Goal: Task Accomplishment & Management: Complete application form

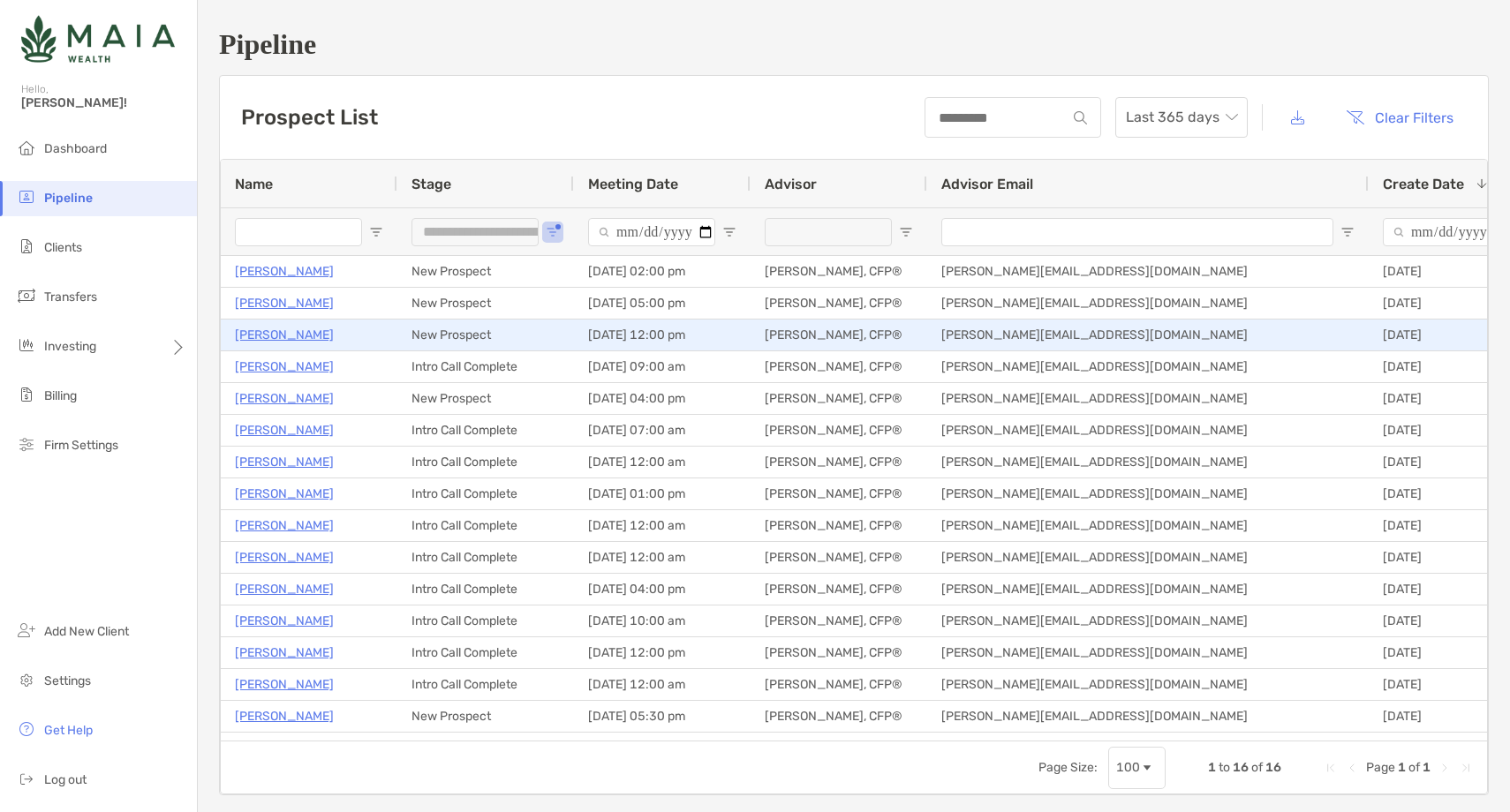
click at [300, 338] on p "[PERSON_NAME]" at bounding box center [284, 335] width 99 height 22
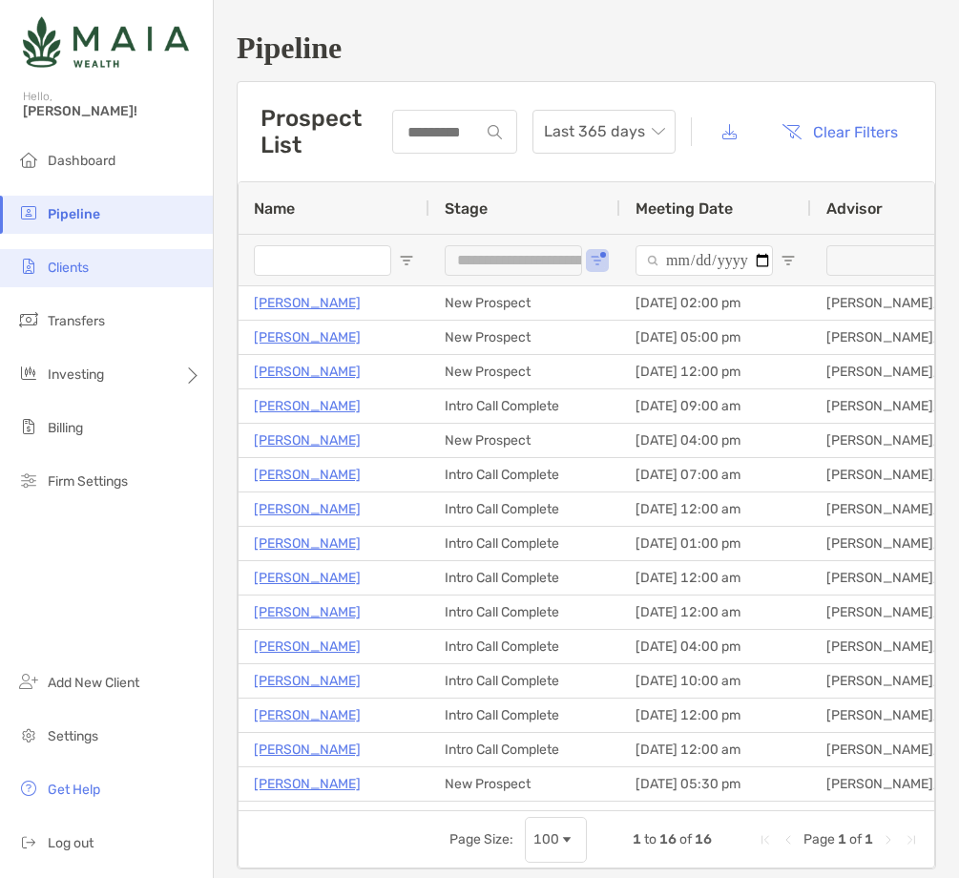
click at [107, 270] on li "Clients" at bounding box center [106, 268] width 213 height 38
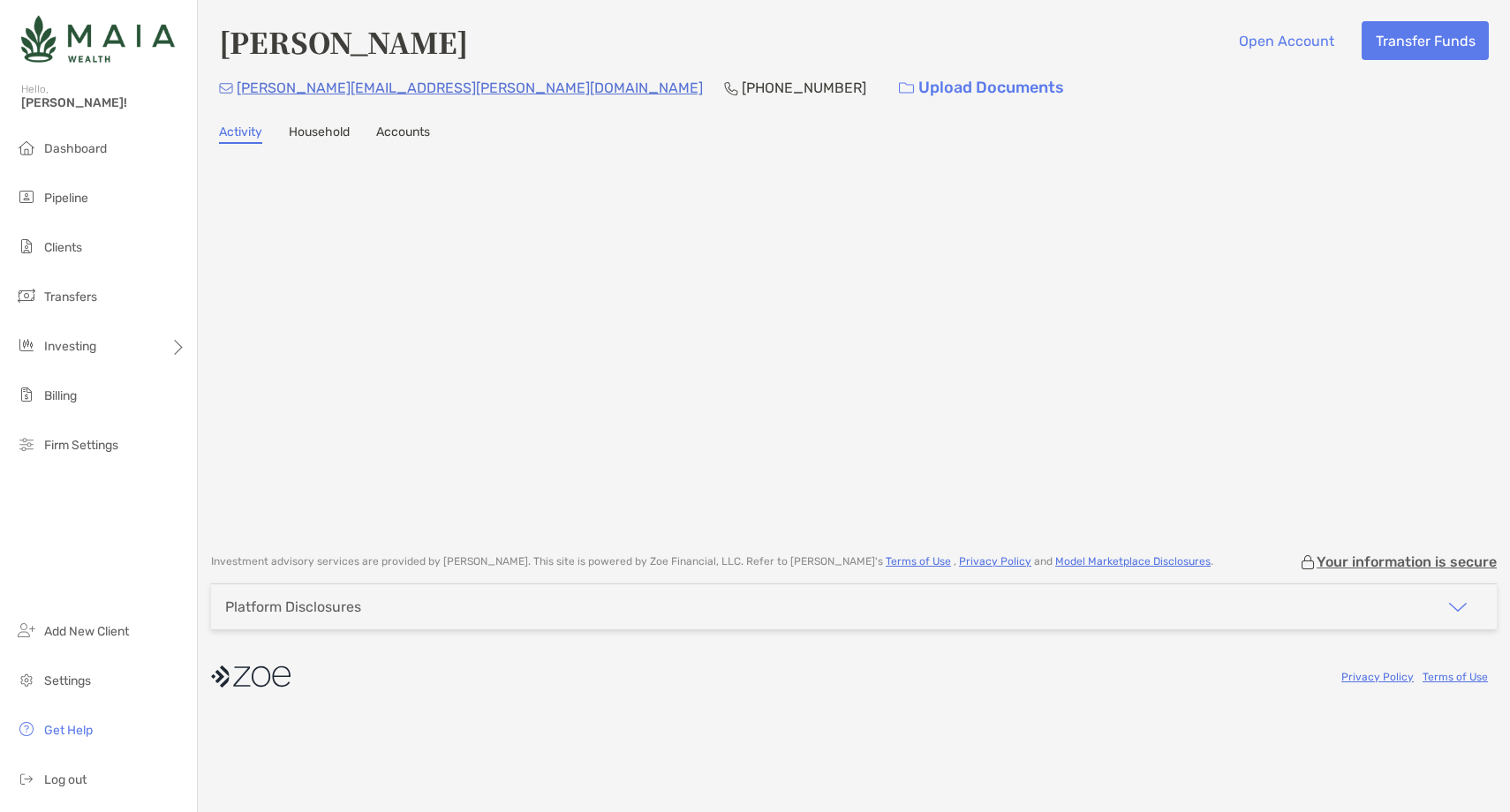
click at [286, 42] on h4 "[PERSON_NAME]" at bounding box center [343, 42] width 249 height 41
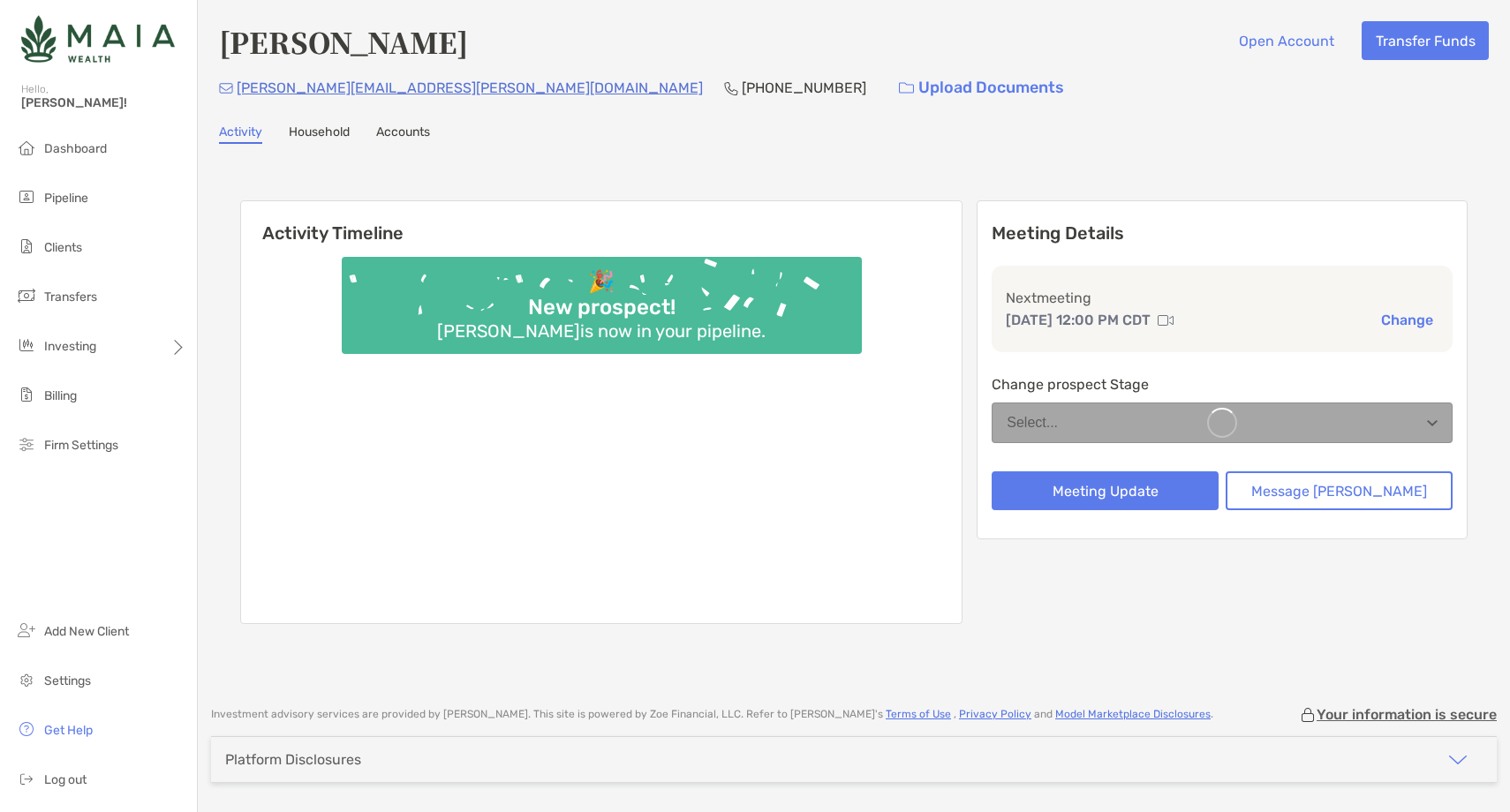
click at [286, 42] on h4 "[PERSON_NAME]" at bounding box center [343, 42] width 249 height 41
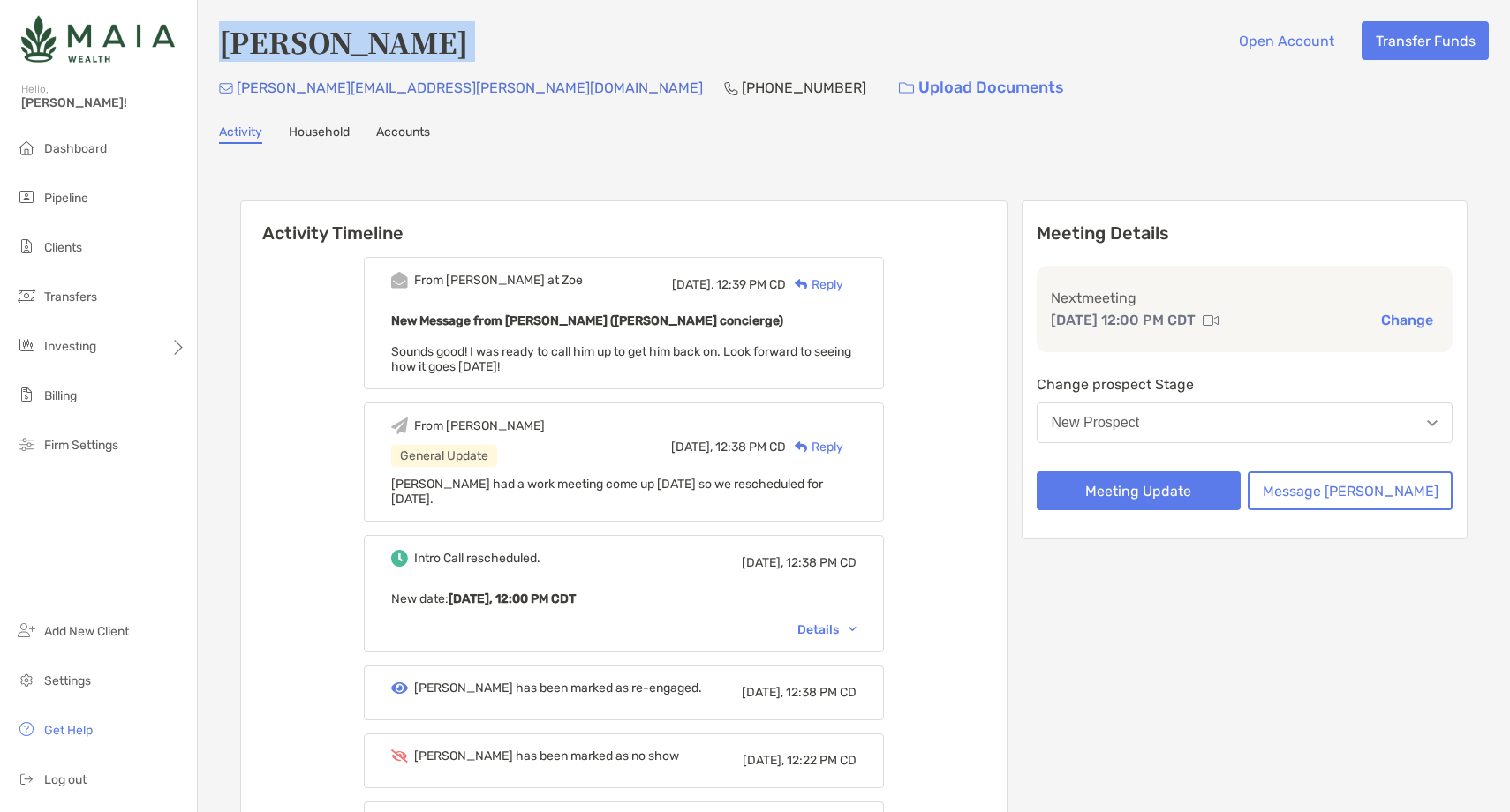
click at [286, 42] on h4 "Dickens Chong" at bounding box center [343, 42] width 249 height 41
copy h4 "Dickens Chong"
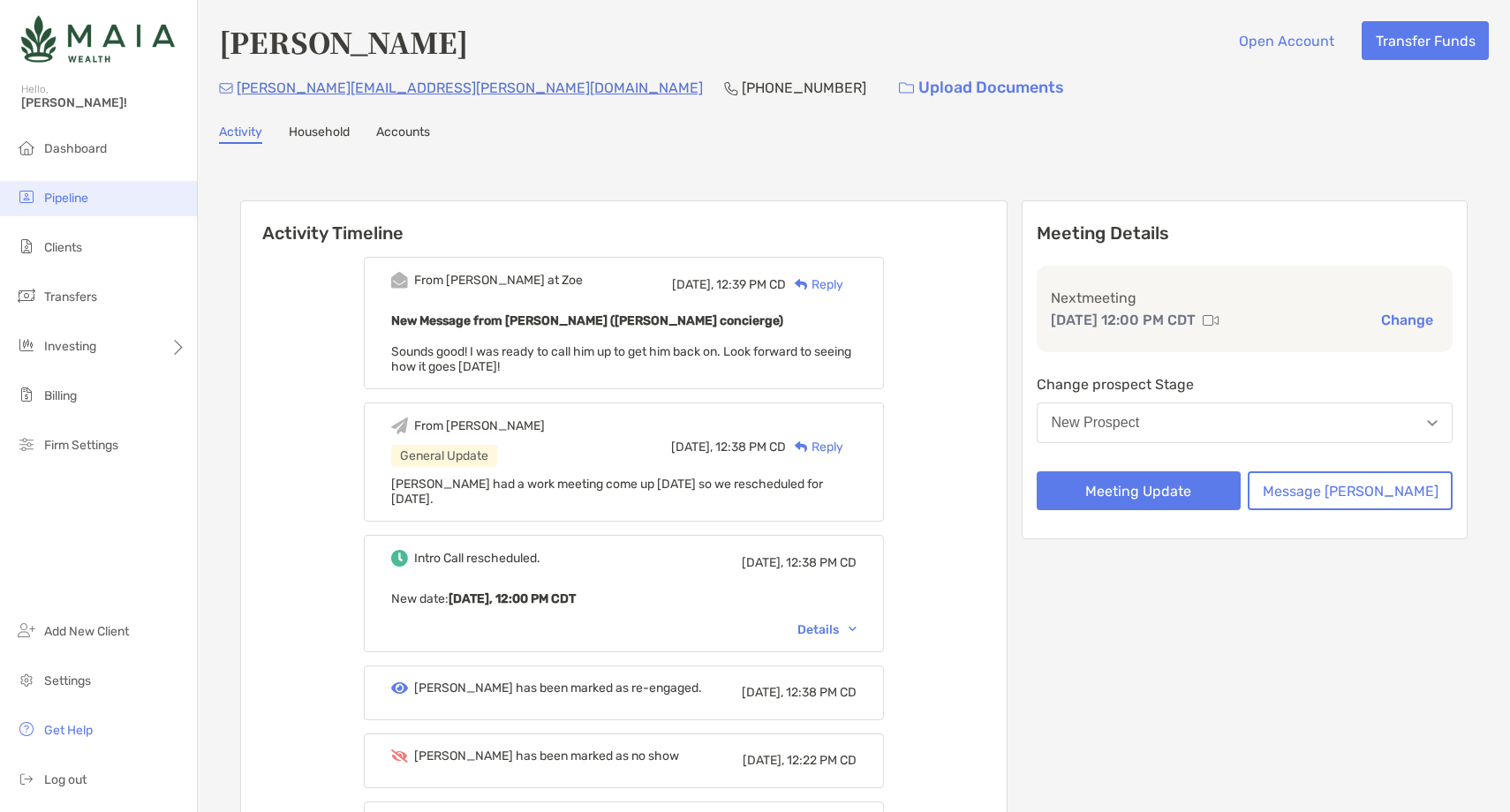
click at [93, 202] on li "Pipeline" at bounding box center [98, 199] width 197 height 35
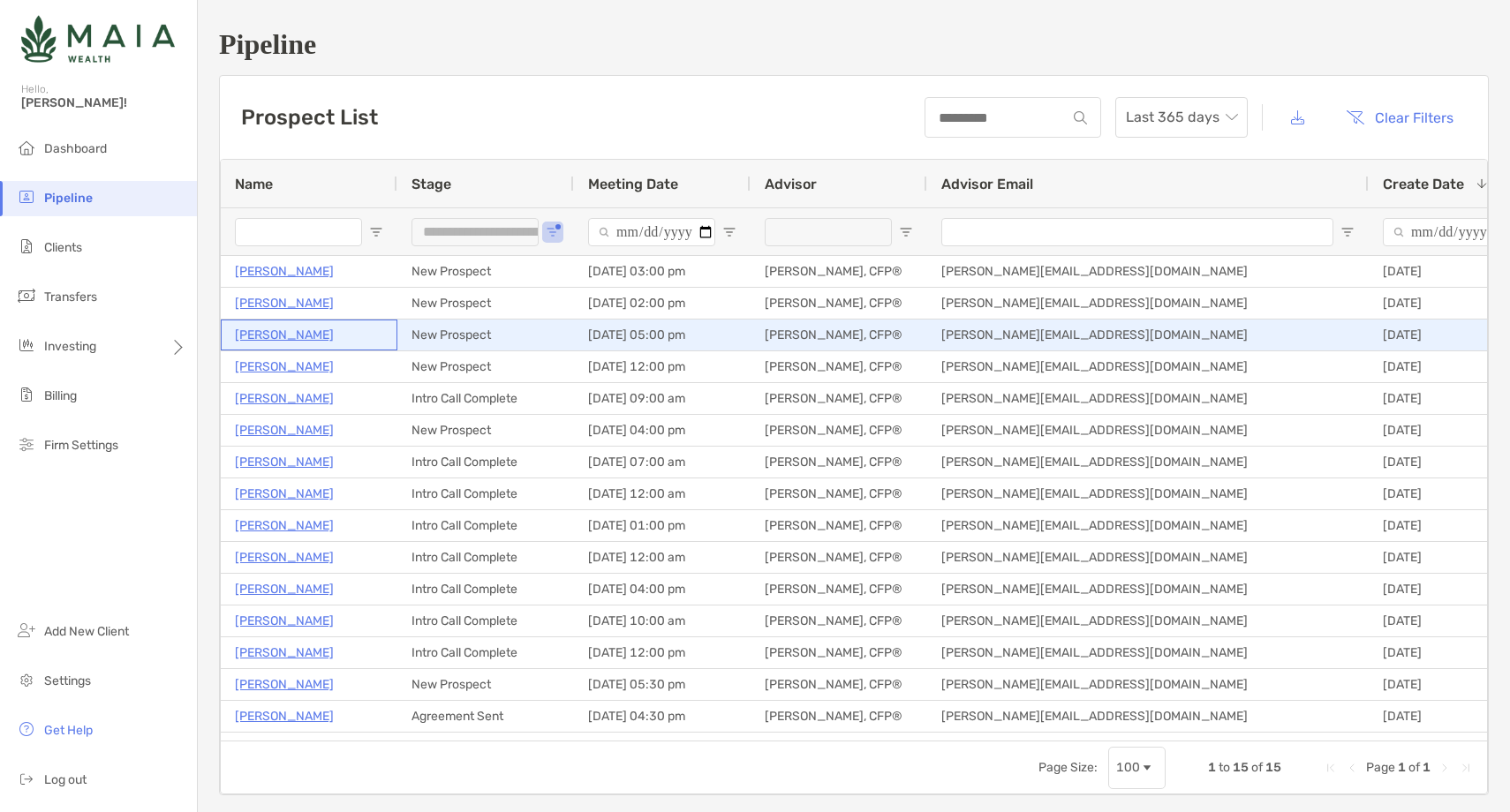
click at [273, 332] on p "[PERSON_NAME]" at bounding box center [284, 335] width 99 height 22
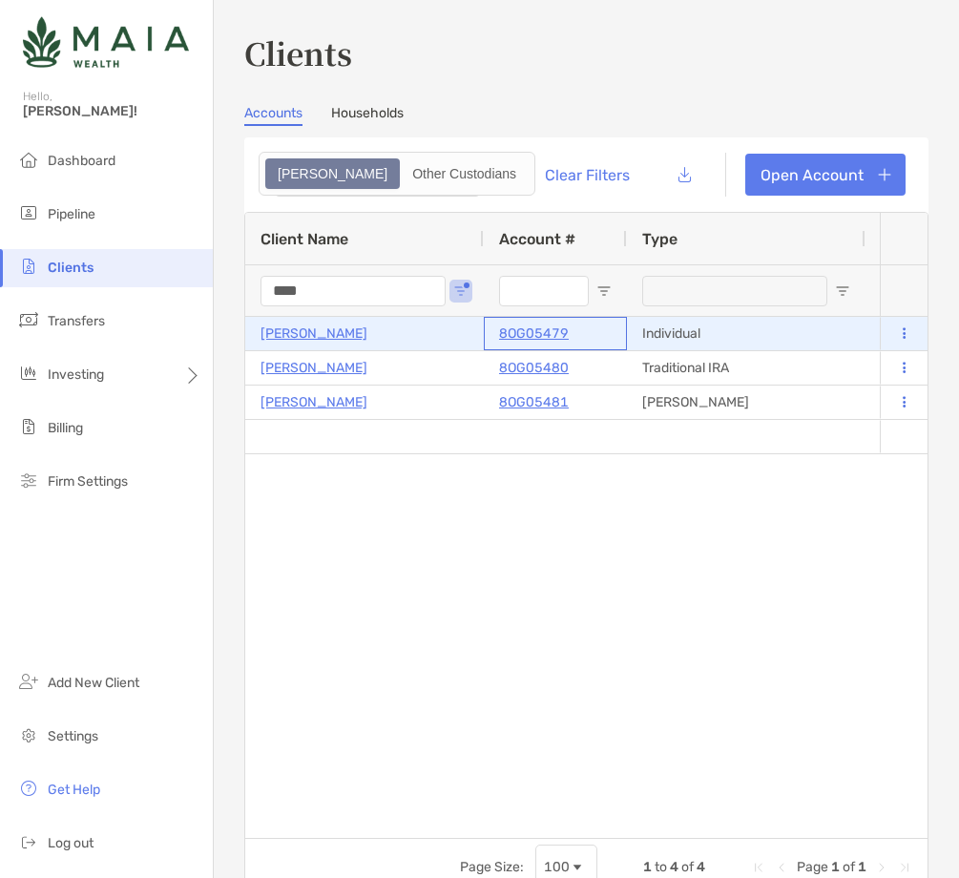
click at [532, 335] on p "8OG05479" at bounding box center [534, 334] width 70 height 24
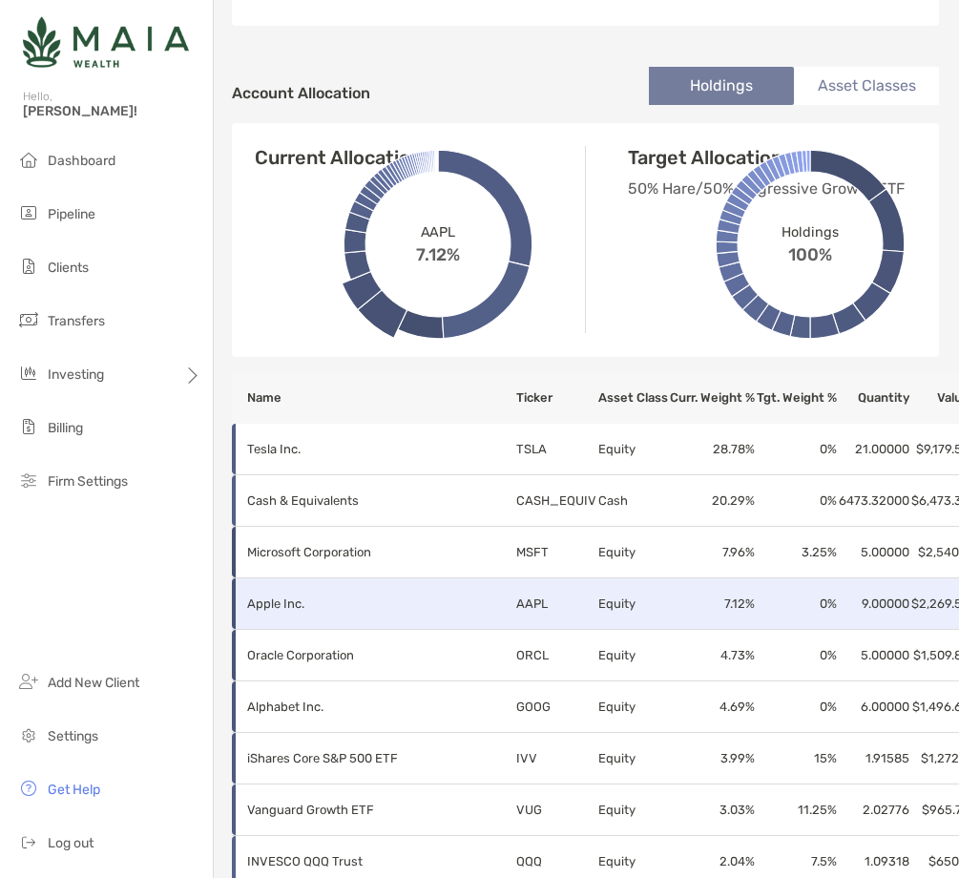
scroll to position [0, 1]
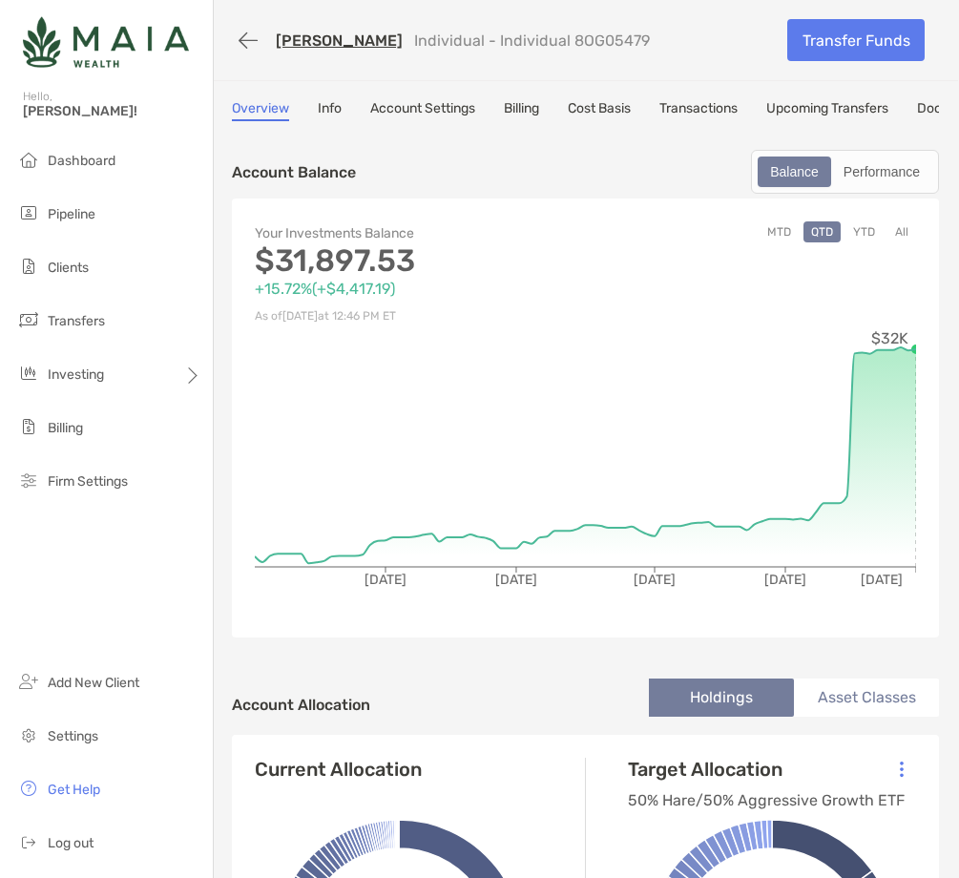
click at [429, 104] on link "Account Settings" at bounding box center [422, 110] width 105 height 21
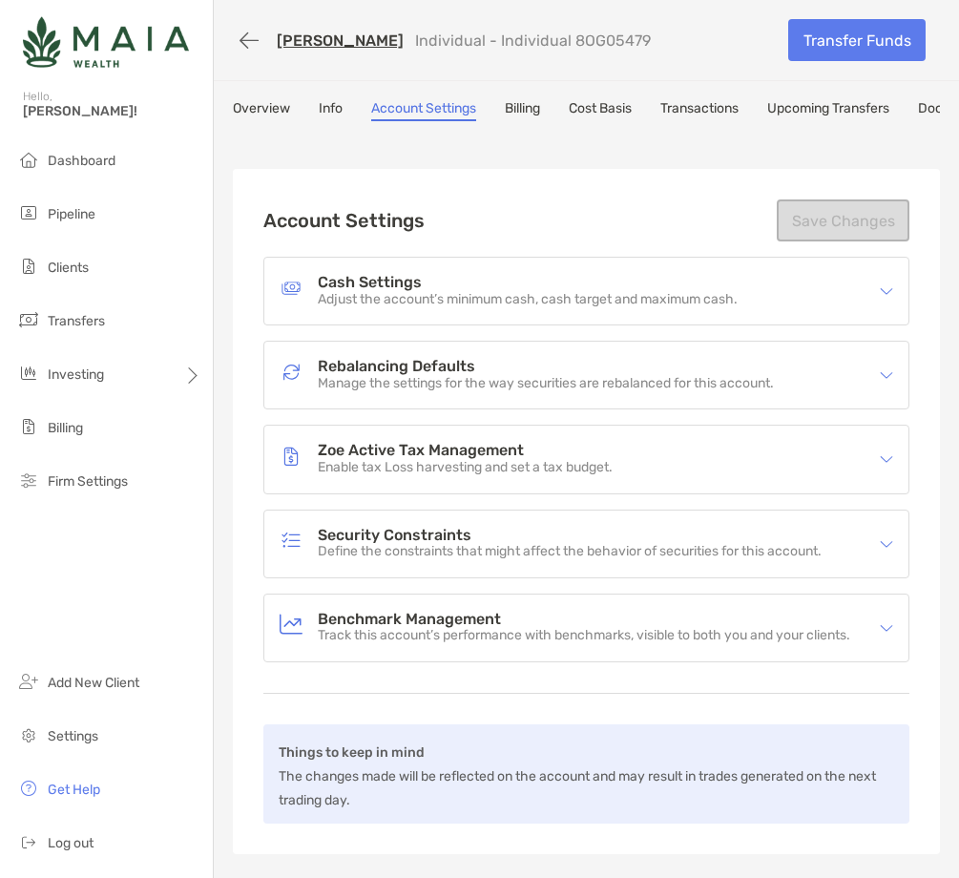
scroll to position [8, 0]
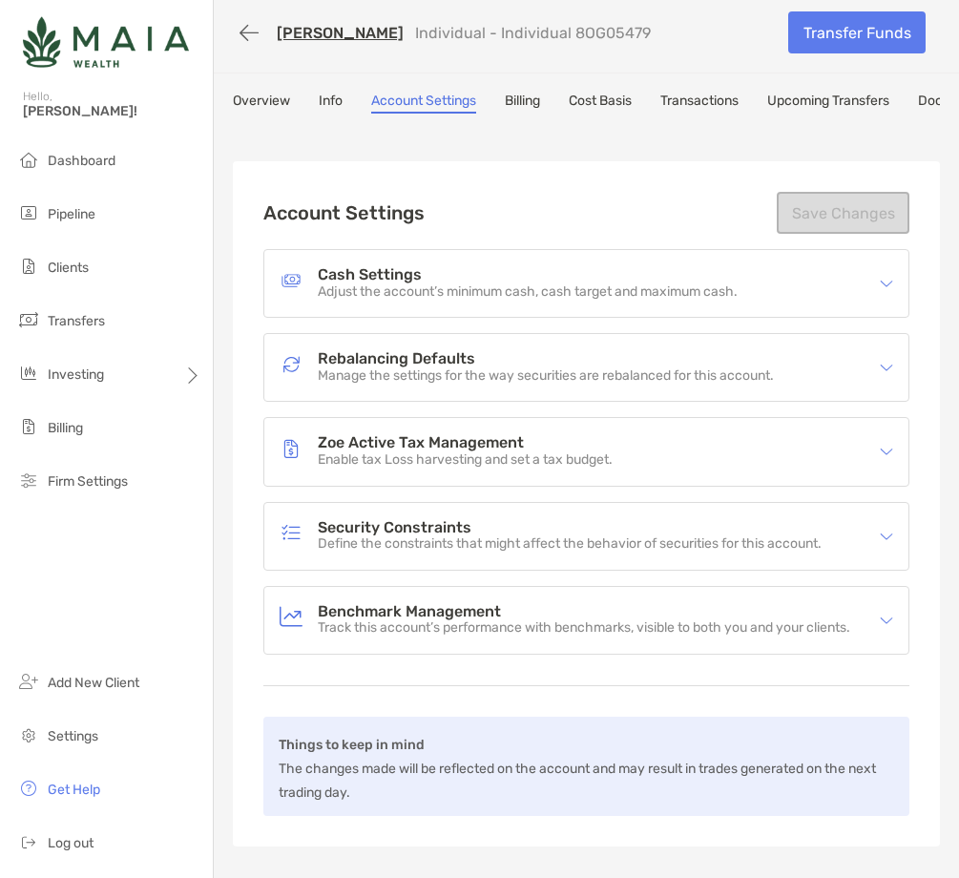
click at [452, 370] on p "Manage the settings for the way securities are rebalanced for this account." at bounding box center [546, 376] width 456 height 16
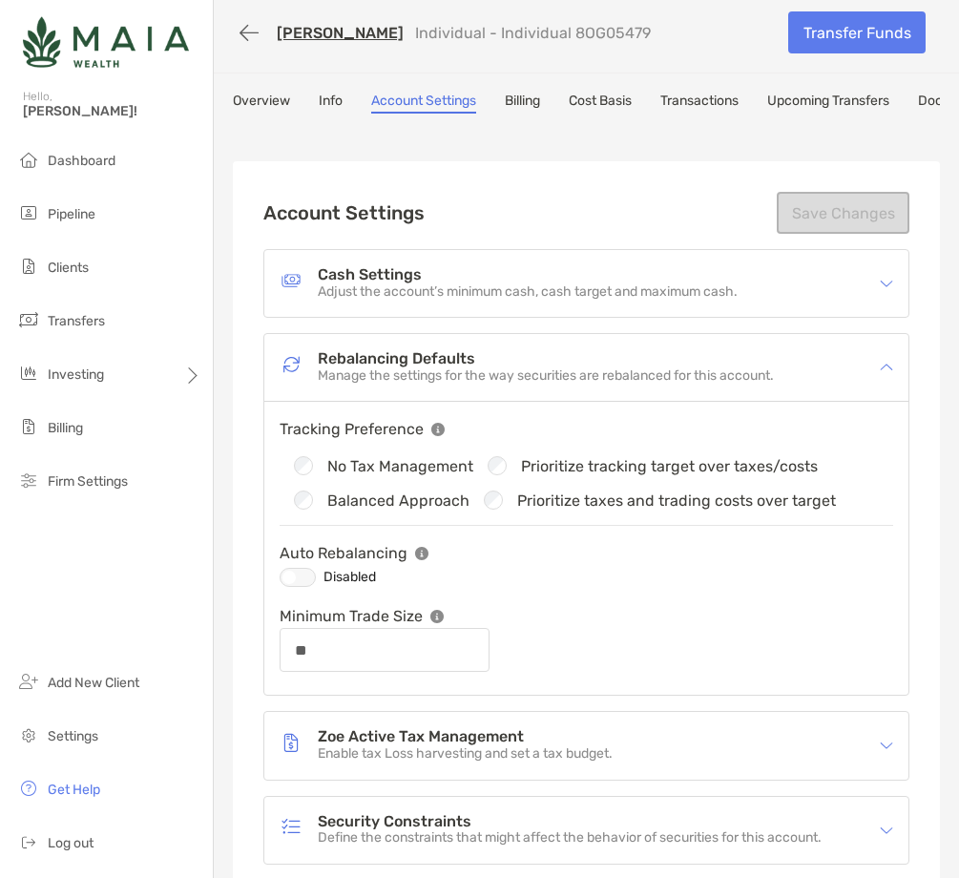
click at [294, 572] on div at bounding box center [298, 577] width 36 height 19
type input "**"
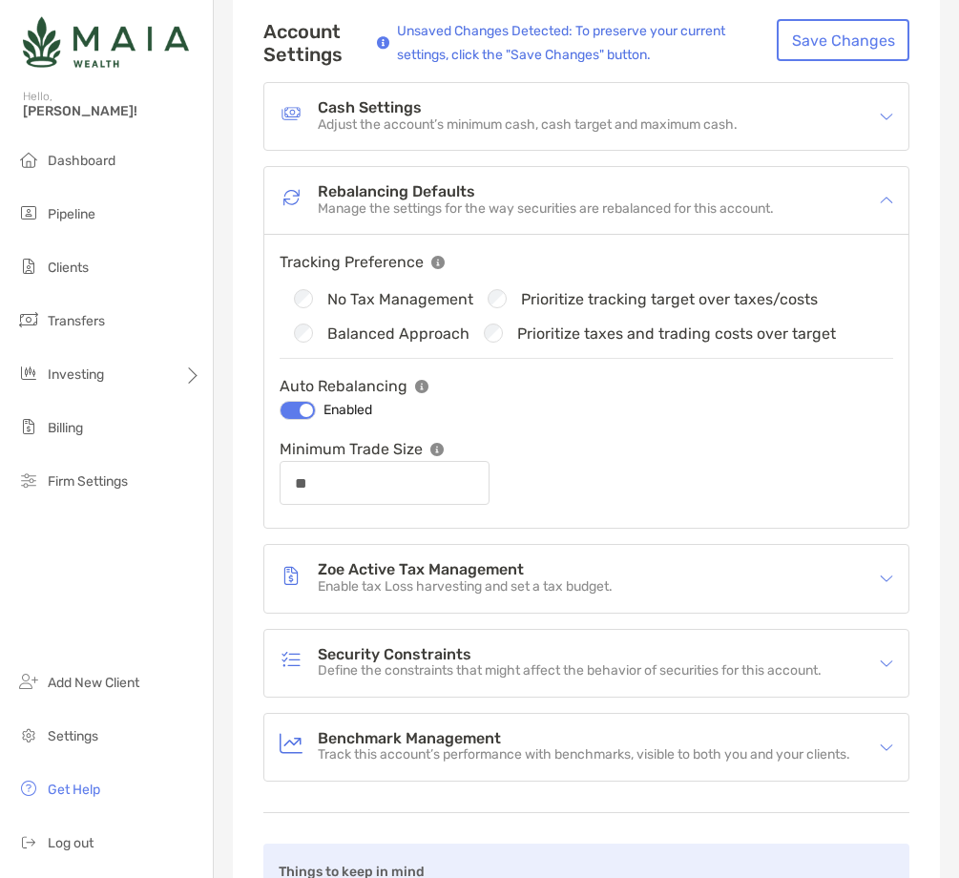
scroll to position [228, 0]
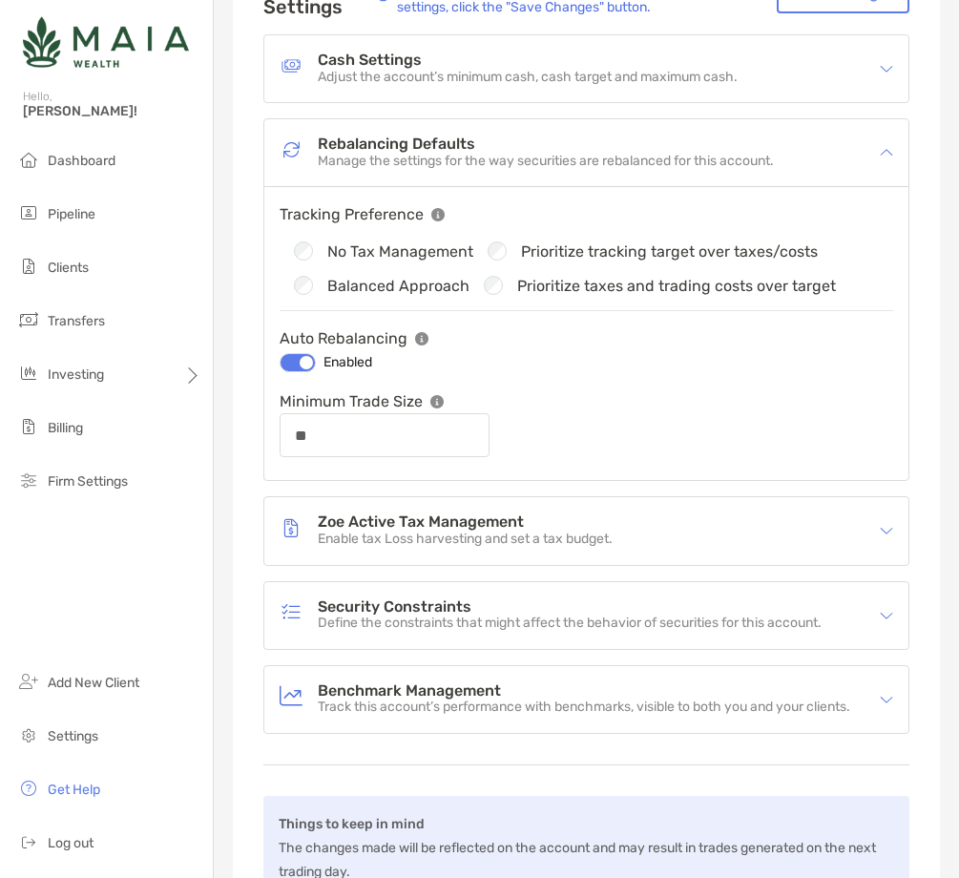
click at [449, 600] on h4 "Security Constraints" at bounding box center [570, 607] width 504 height 16
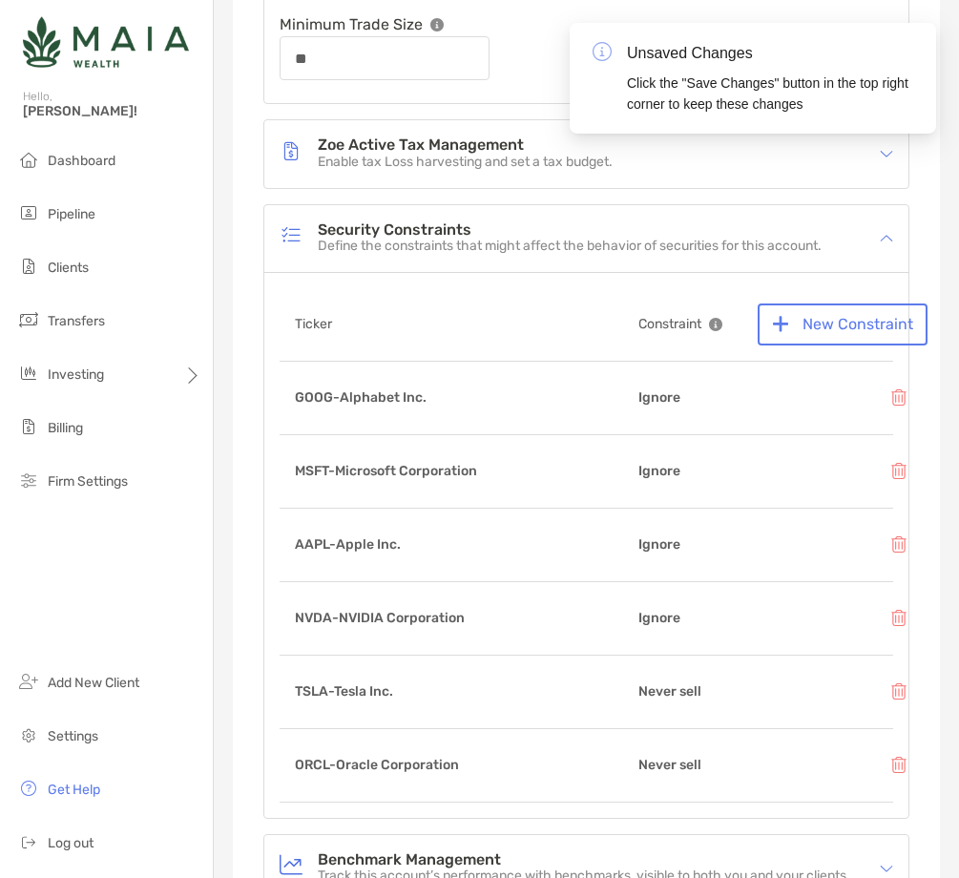
scroll to position [604, 0]
click at [834, 324] on button "New Constraint" at bounding box center [843, 325] width 170 height 42
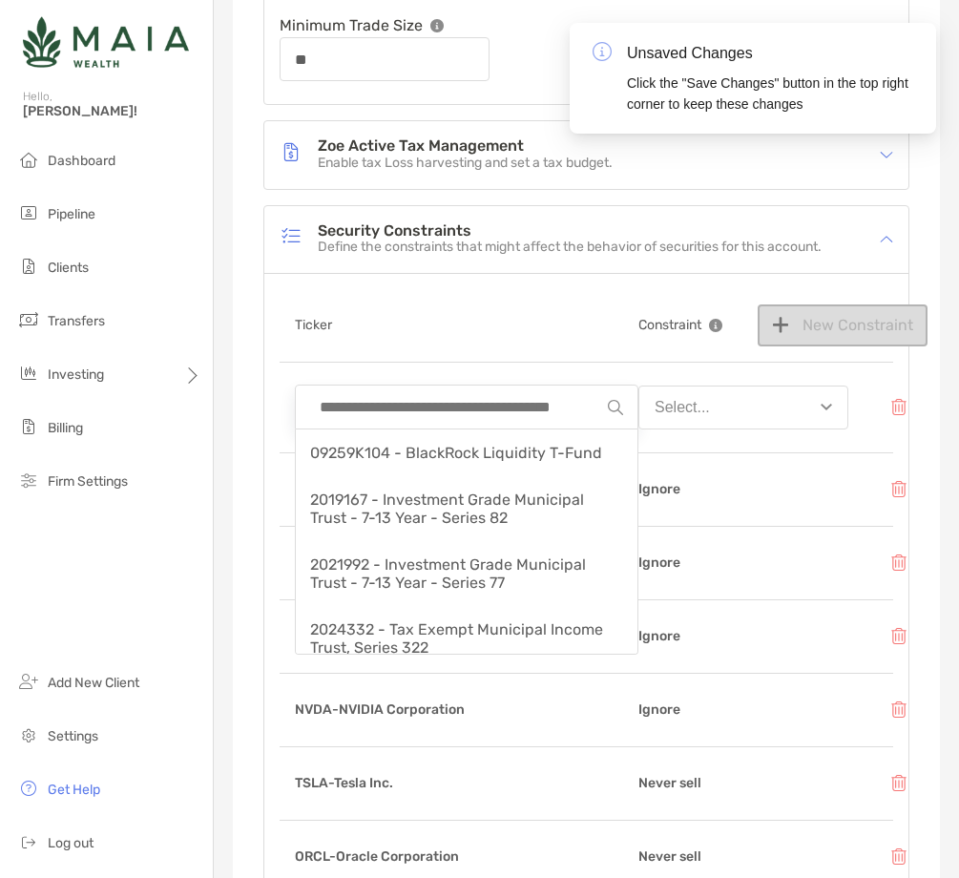
click at [375, 410] on input at bounding box center [459, 407] width 298 height 43
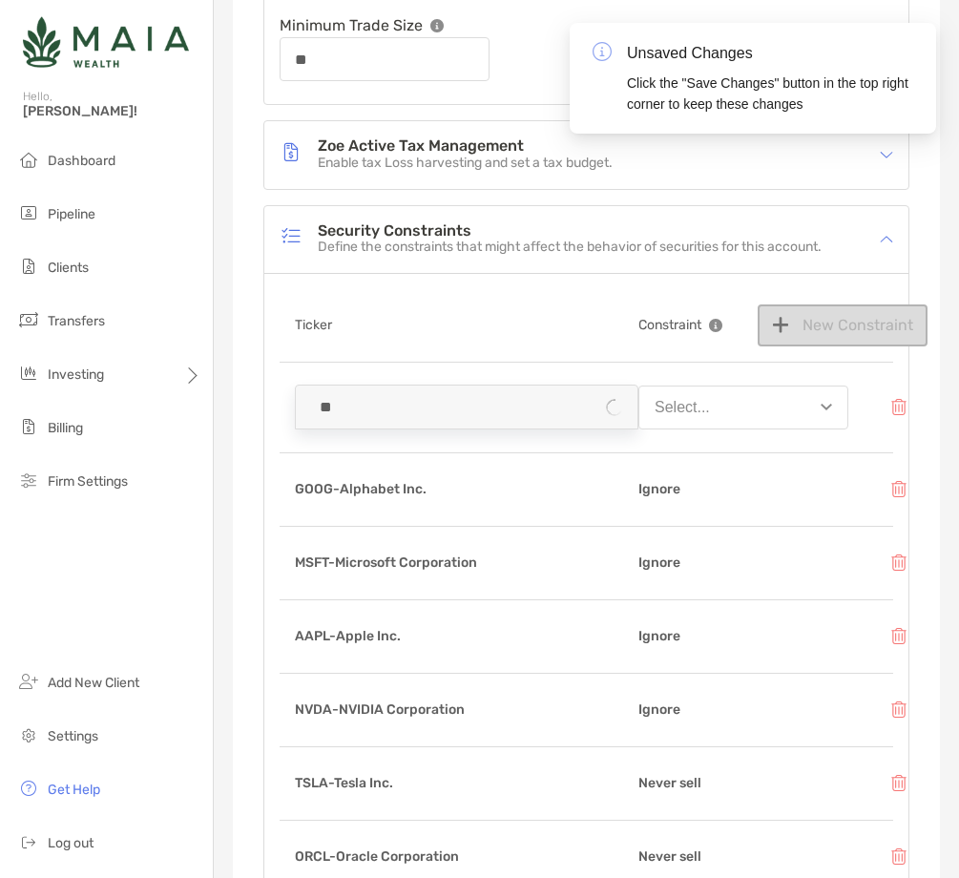
type input "*"
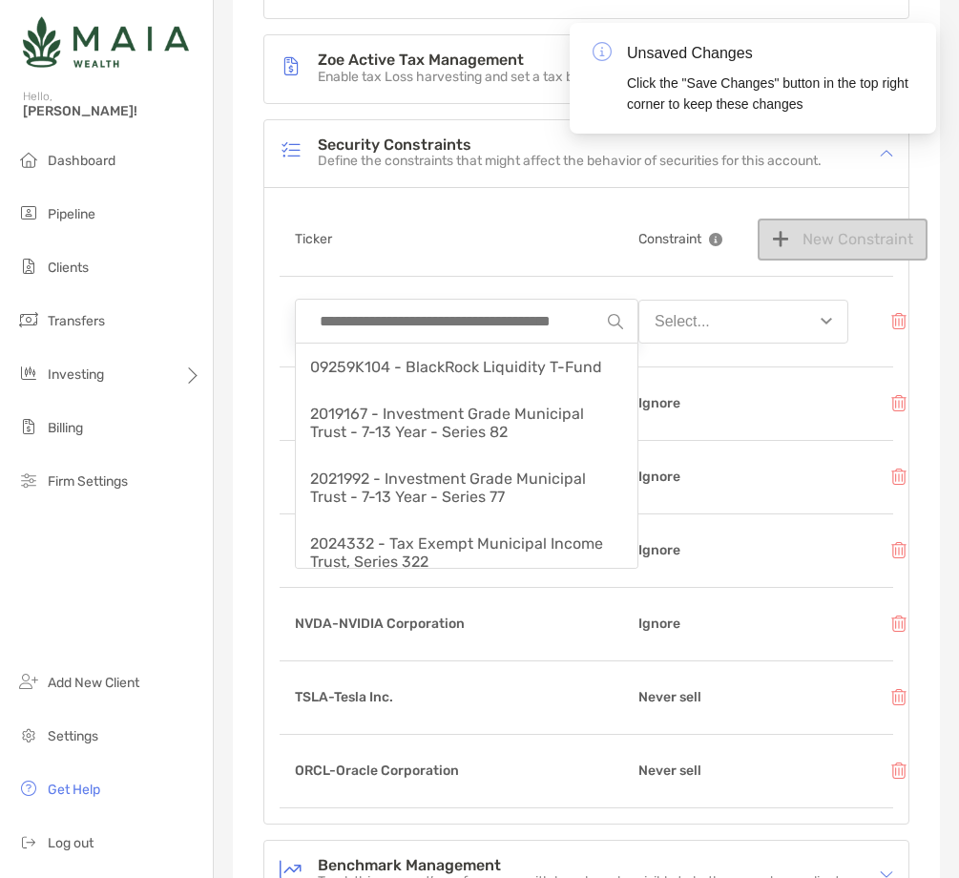
scroll to position [717, 0]
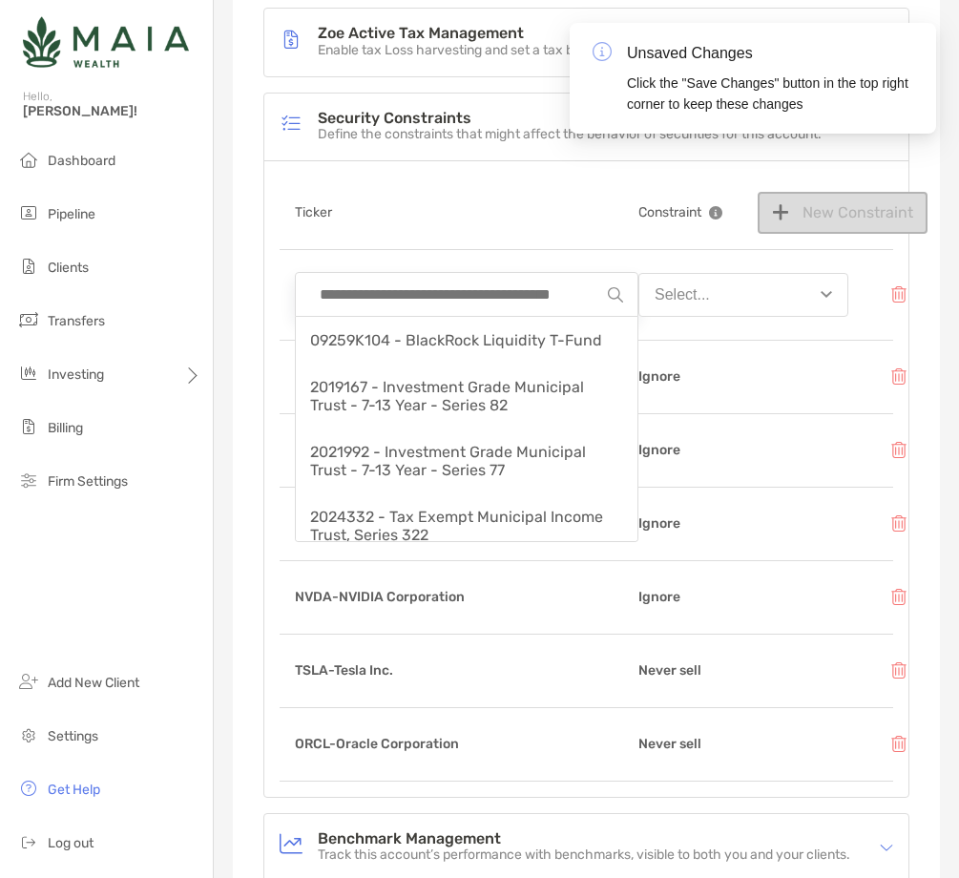
click at [668, 261] on div "09259K104 - BlackRock Liquidity T-Fund 2019167 - Investment Grade Municipal Tru…" at bounding box center [587, 295] width 614 height 91
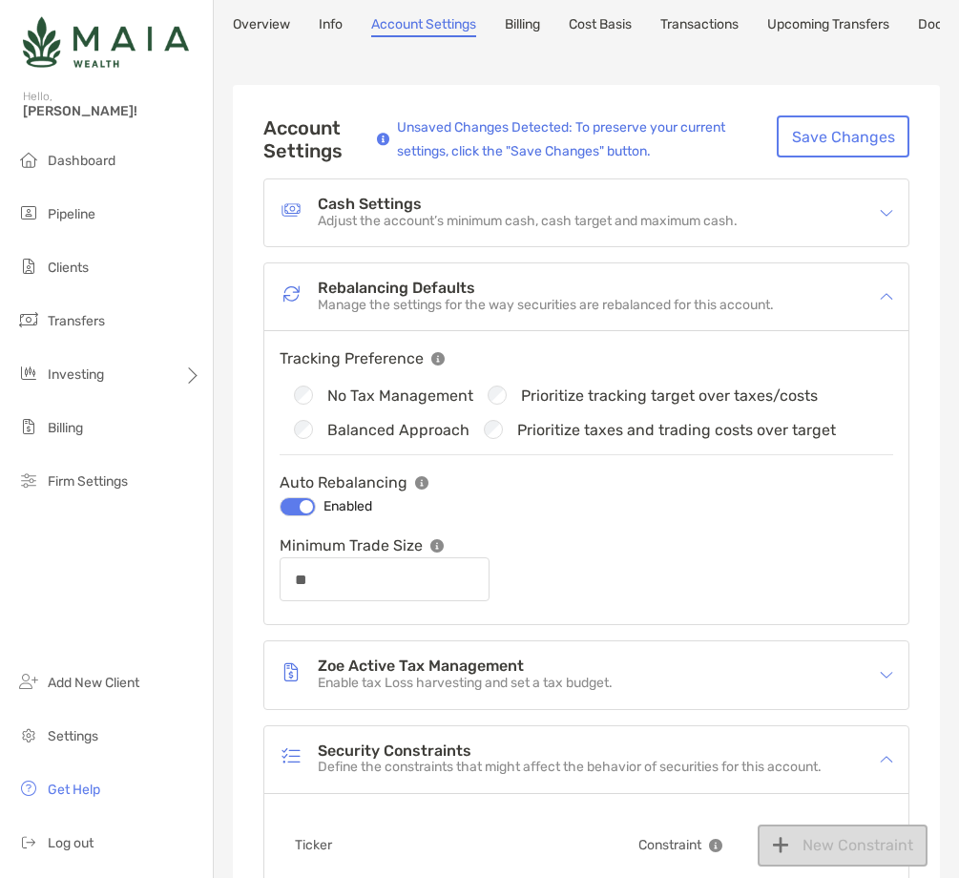
scroll to position [71, 0]
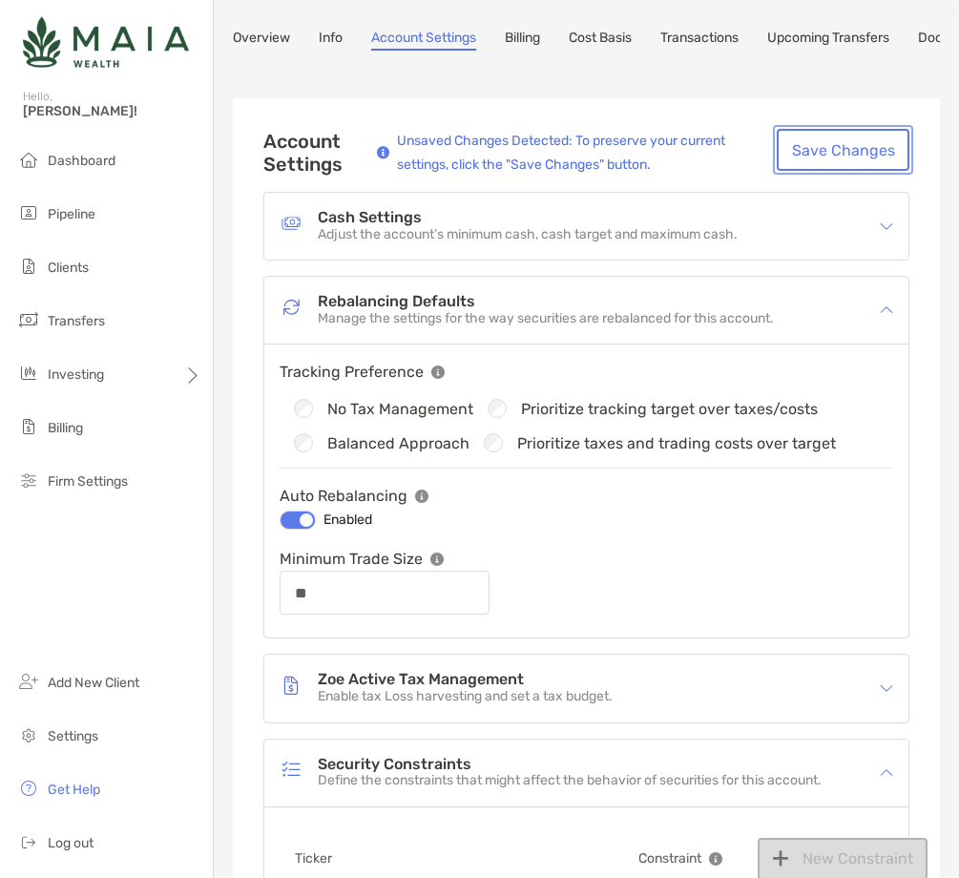
click at [851, 149] on button "Save Changes" at bounding box center [843, 150] width 133 height 42
type input "**"
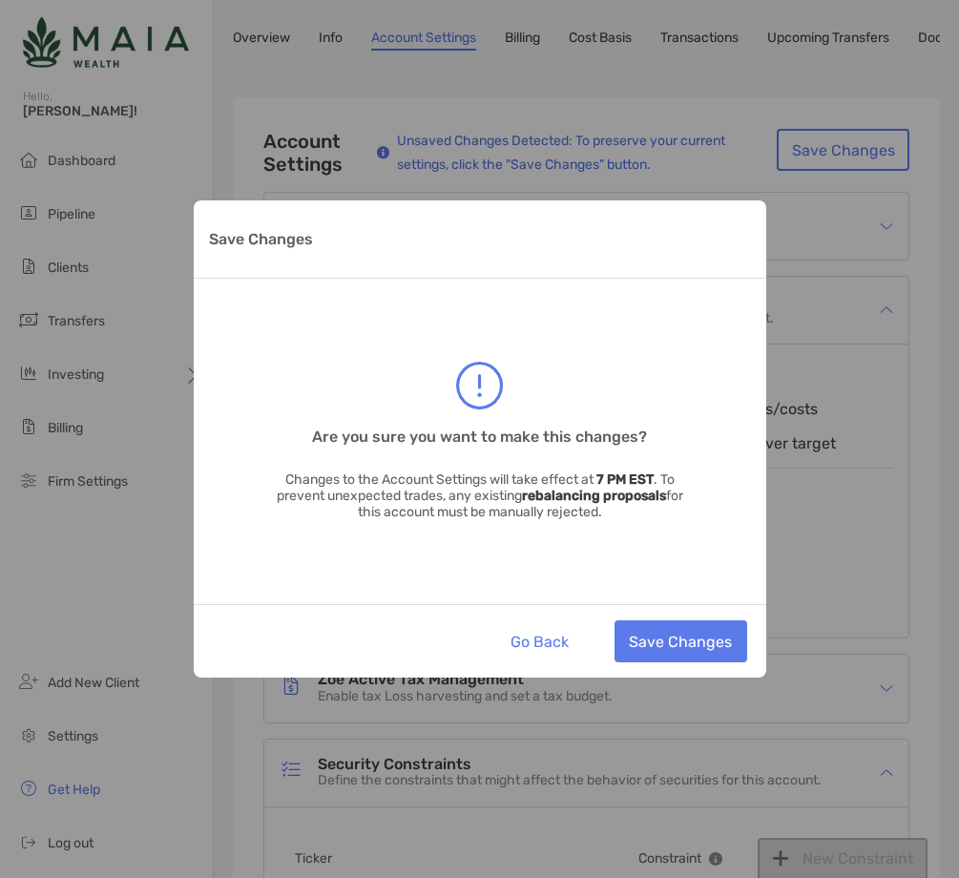
click at [683, 614] on div "Go Back Save Changes" at bounding box center [480, 640] width 573 height 73
click at [674, 642] on button "Save Changes" at bounding box center [681, 641] width 133 height 42
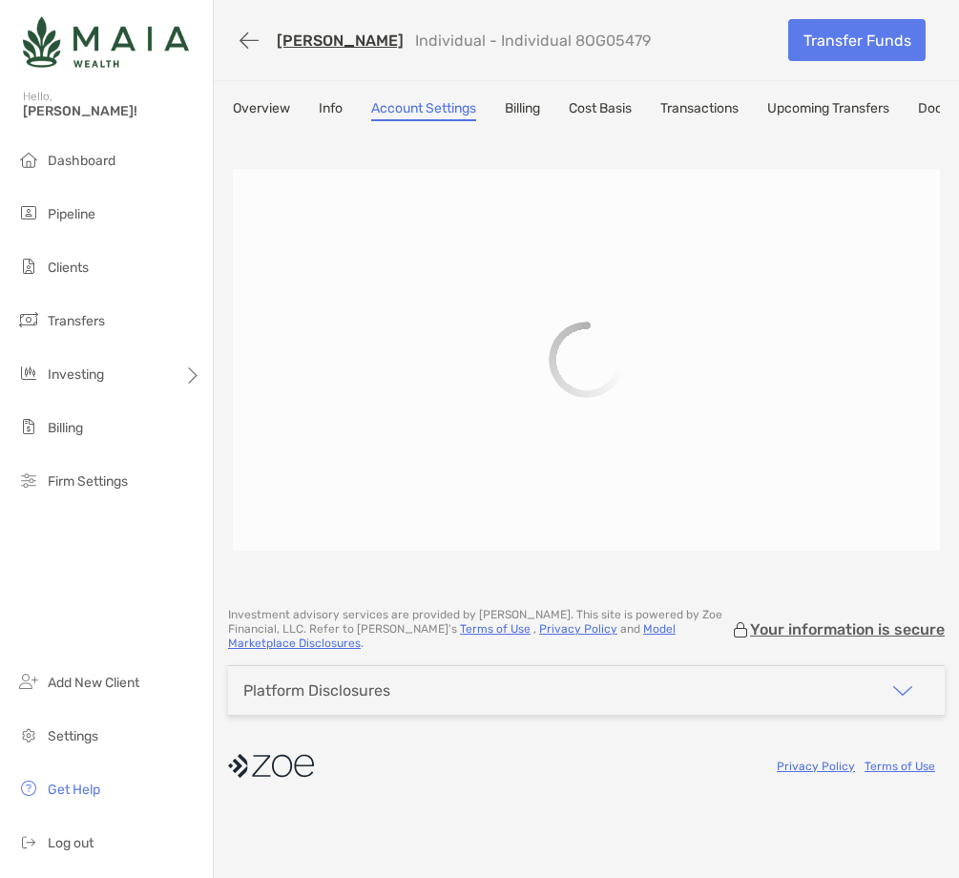
scroll to position [0, 0]
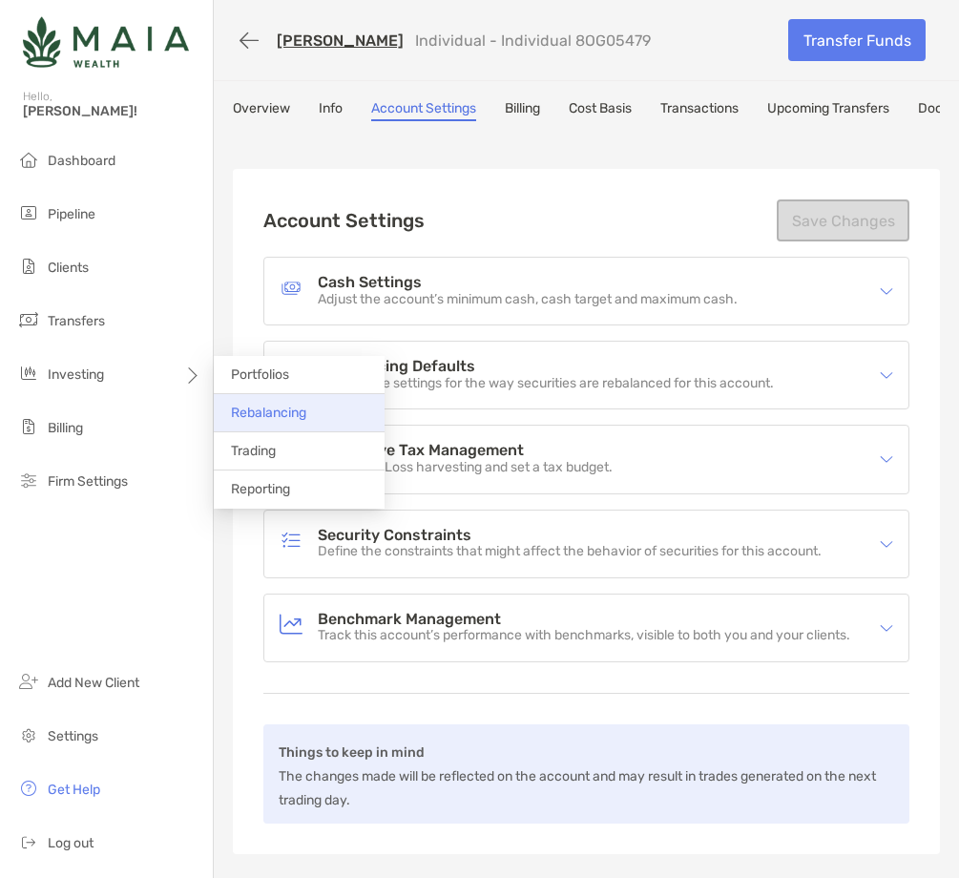
click at [276, 411] on span "Rebalancing" at bounding box center [268, 413] width 75 height 16
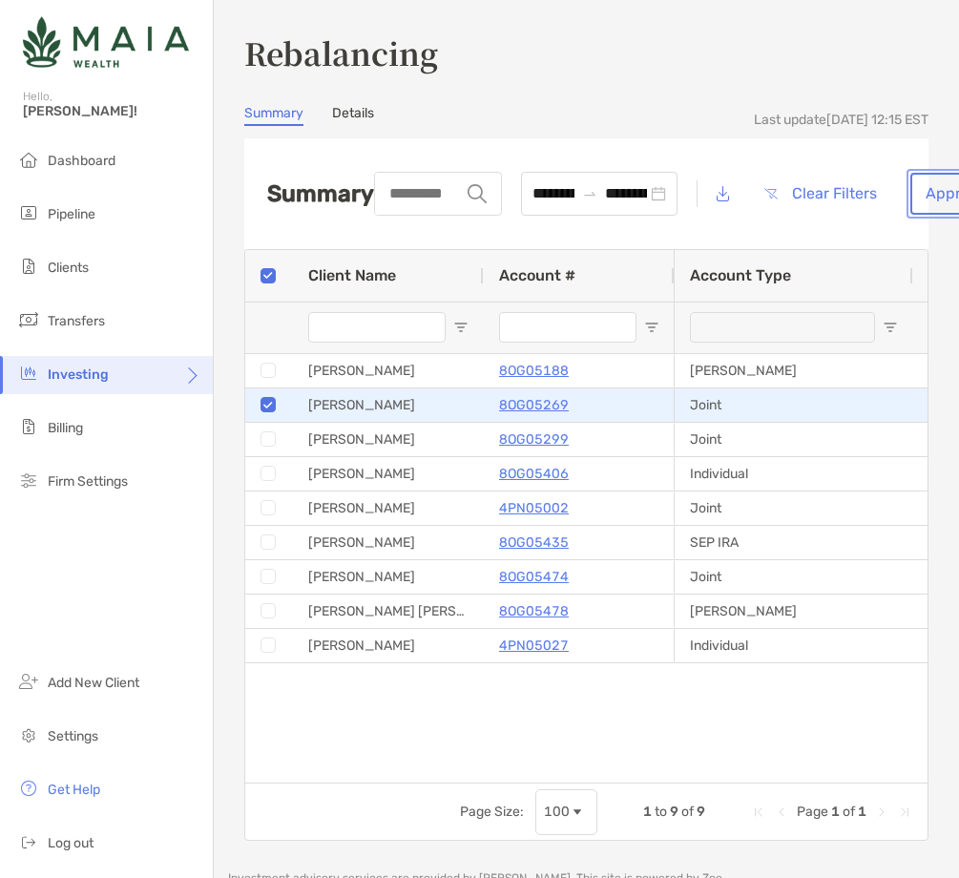
click at [929, 193] on button "Approve" at bounding box center [955, 194] width 91 height 42
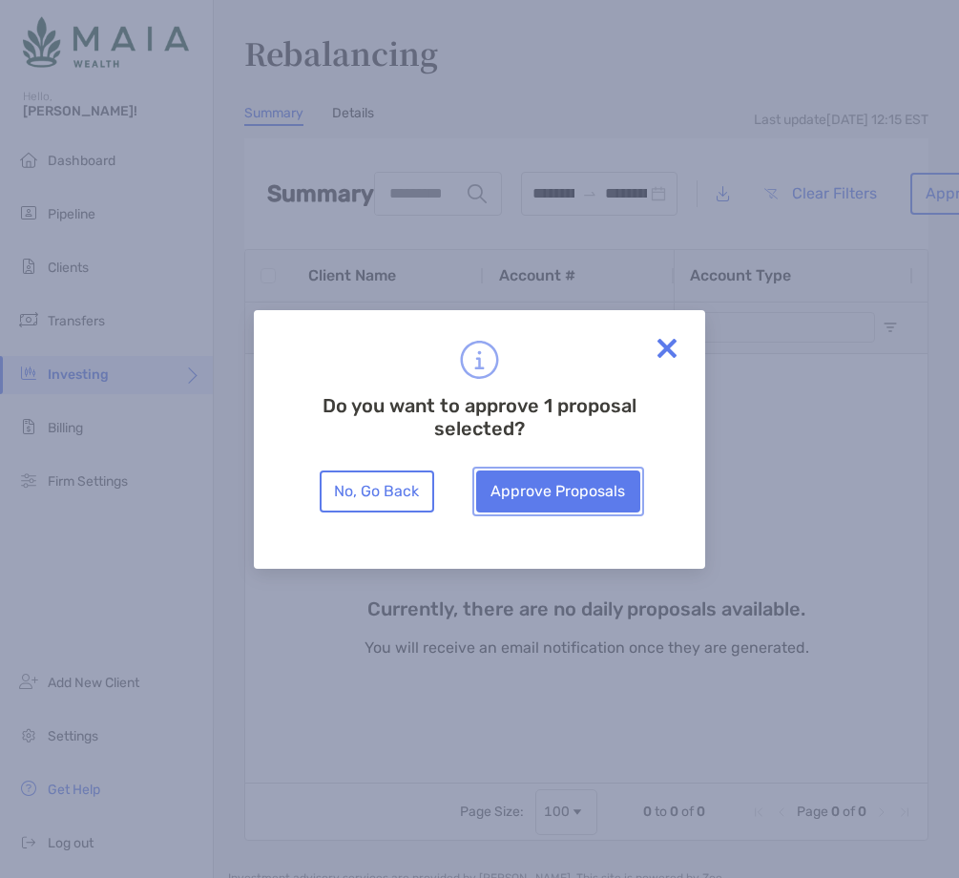
click at [576, 489] on button "Approve Proposals" at bounding box center [558, 491] width 164 height 42
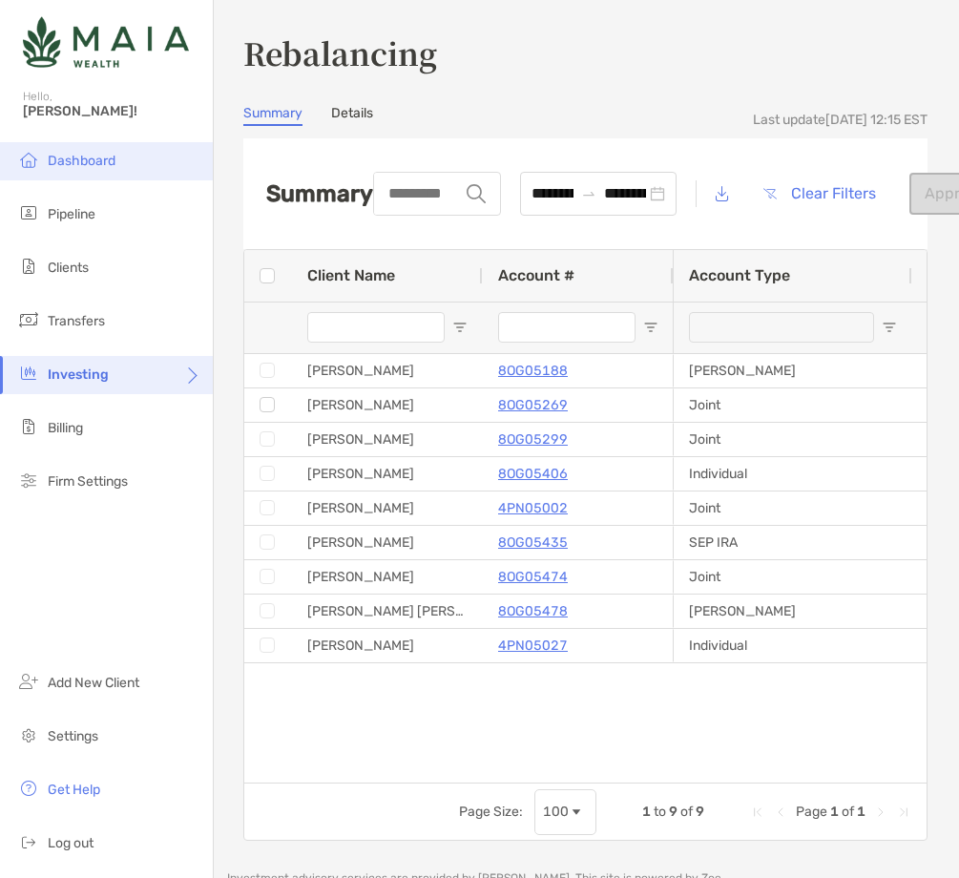
click at [129, 155] on li "Dashboard" at bounding box center [106, 161] width 213 height 38
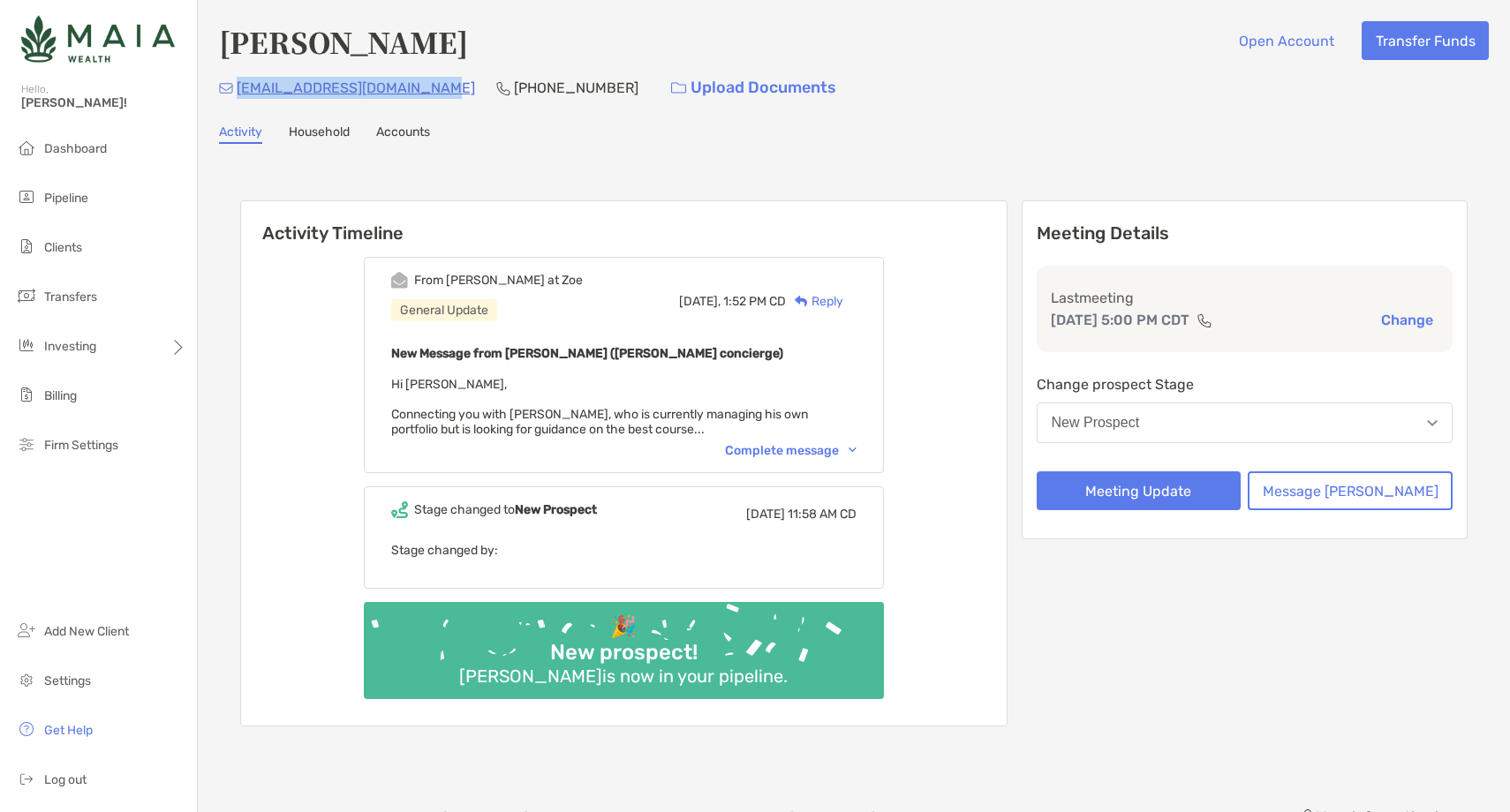
drag, startPoint x: 438, startPoint y: 92, endPoint x: 238, endPoint y: 86, distance: 200.1
click at [238, 86] on div "[EMAIL_ADDRESS][DOMAIN_NAME] [PHONE_NUMBER] Upload Documents" at bounding box center [854, 87] width 1269 height 38
copy p "[EMAIL_ADDRESS][DOMAIN_NAME]"
click at [543, 77] on p "[PHONE_NUMBER]" at bounding box center [576, 88] width 125 height 22
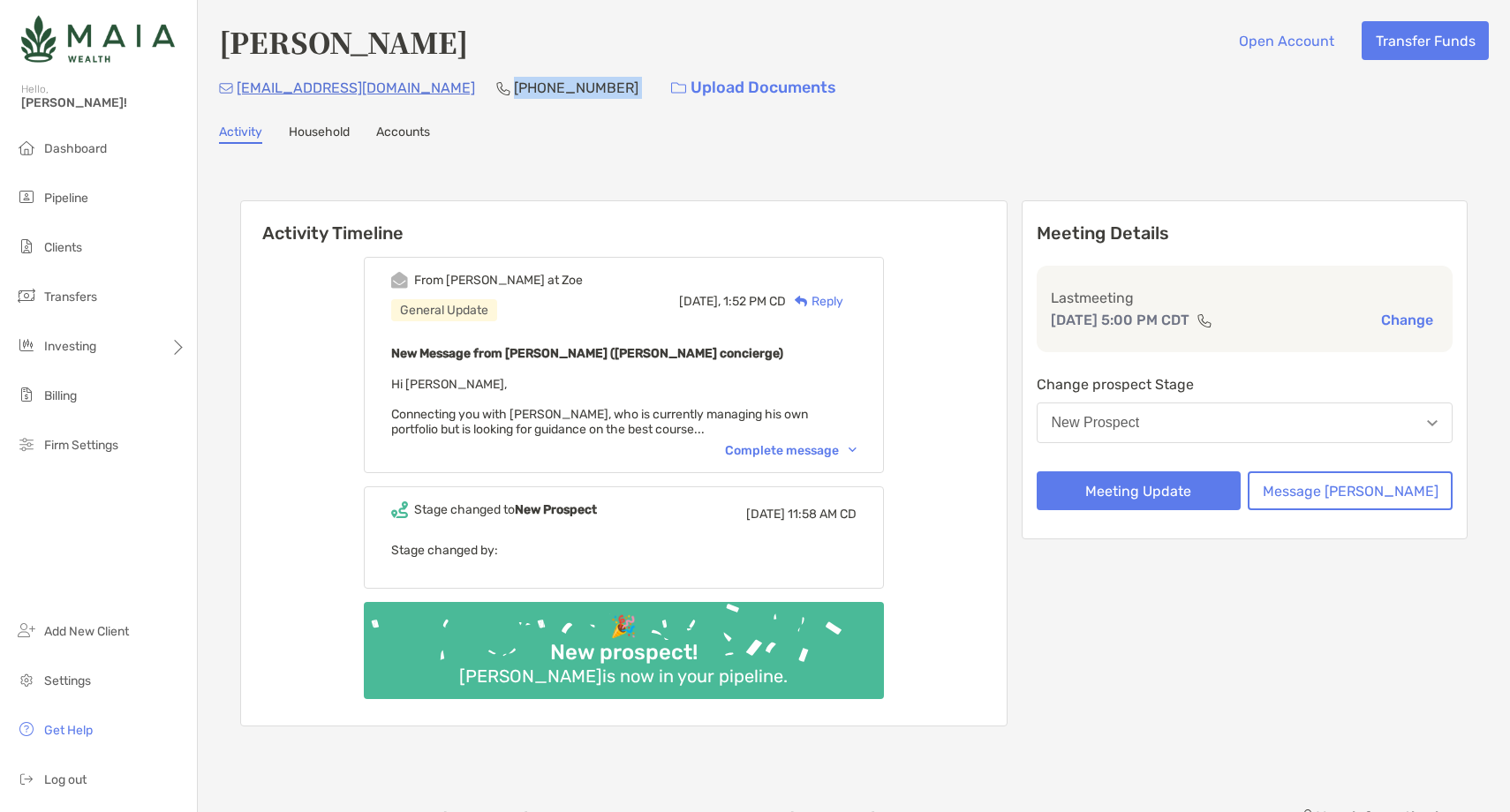
click at [543, 77] on p "[PHONE_NUMBER]" at bounding box center [576, 88] width 125 height 22
copy p "[PHONE_NUMBER]"
click at [1140, 417] on div "New Prospect" at bounding box center [1095, 423] width 88 height 16
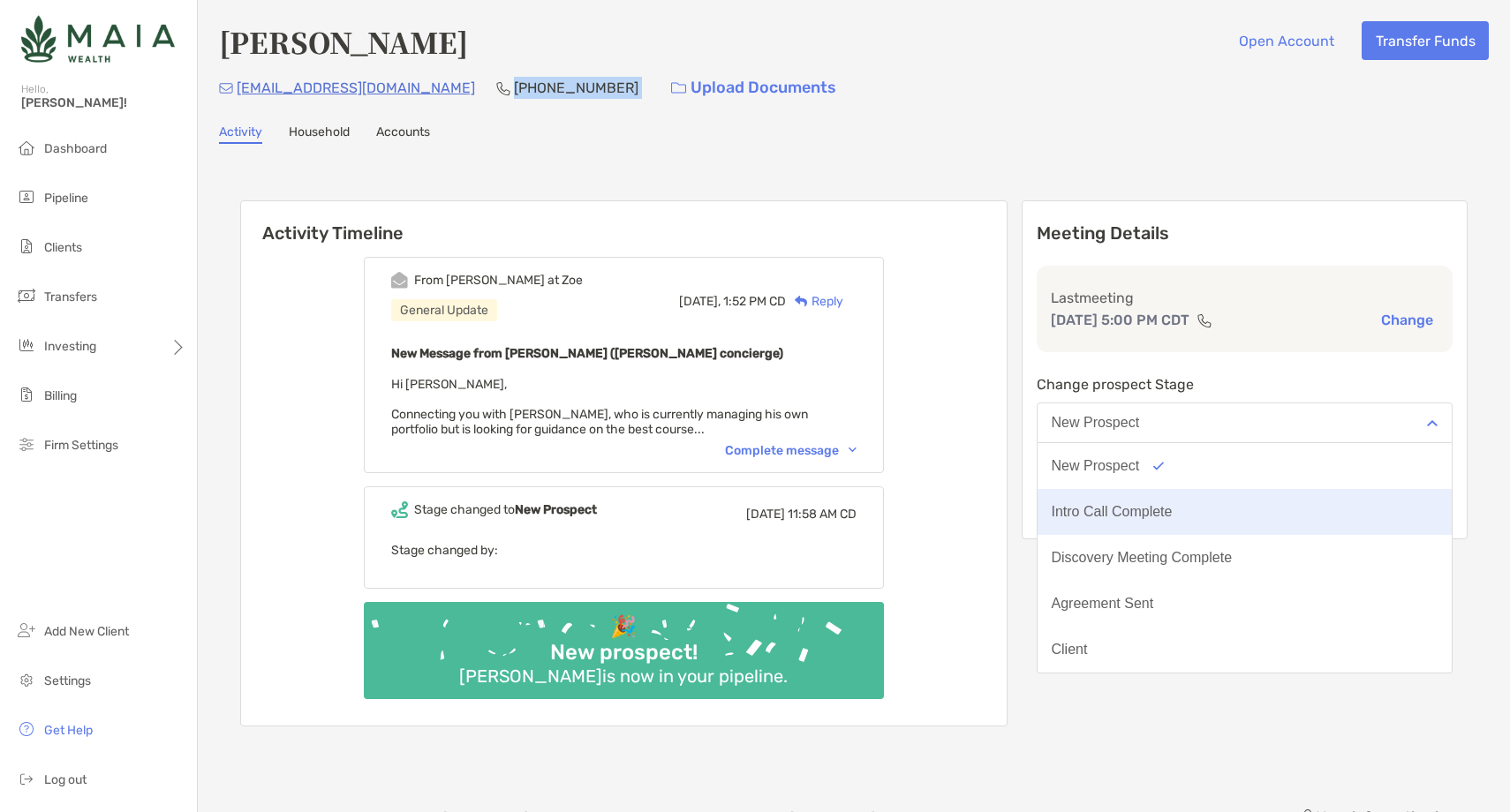
click at [1172, 512] on div "Intro Call Complete" at bounding box center [1112, 511] width 121 height 16
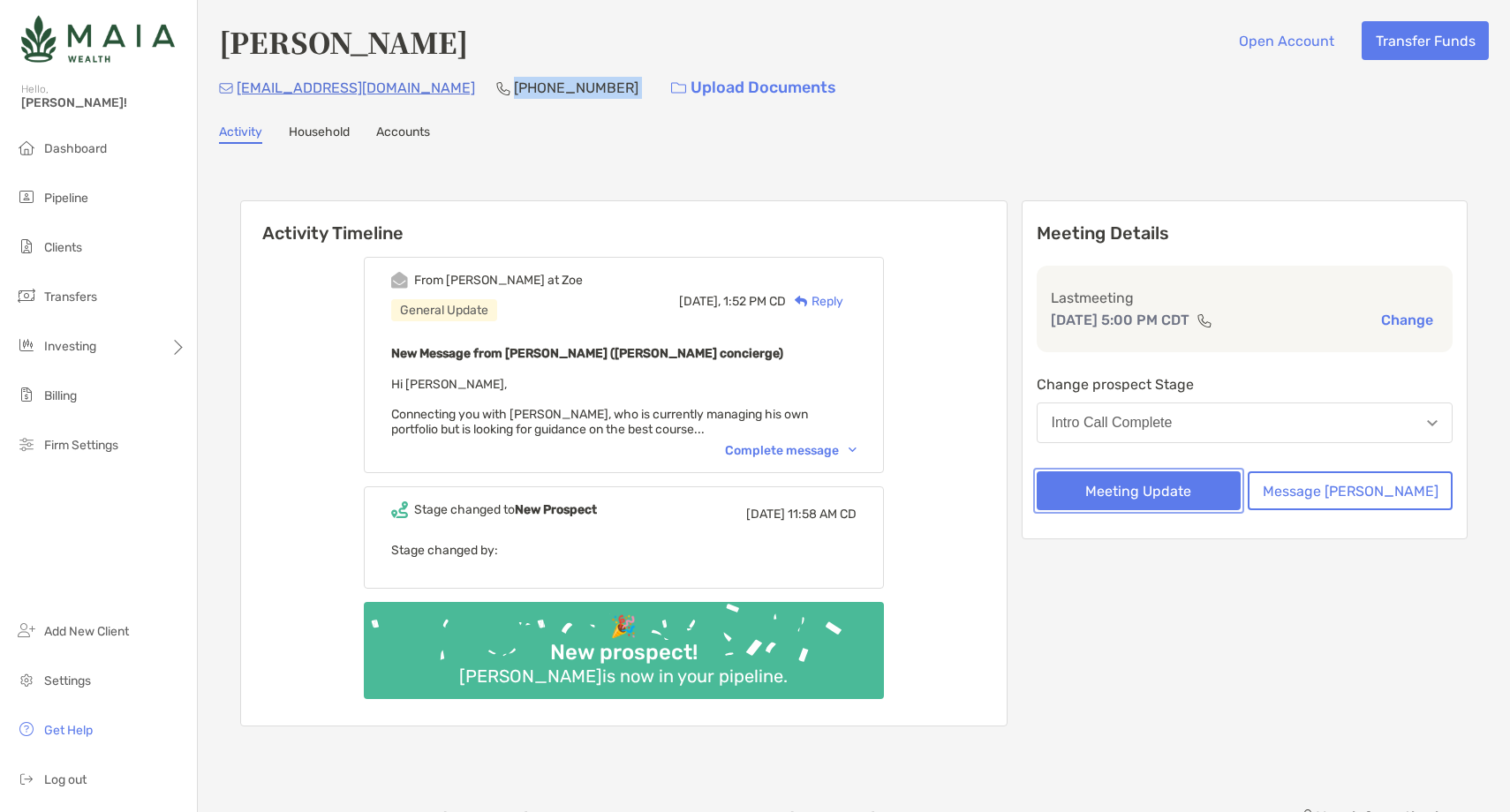
click at [1183, 478] on button "Meeting Update" at bounding box center [1138, 491] width 204 height 39
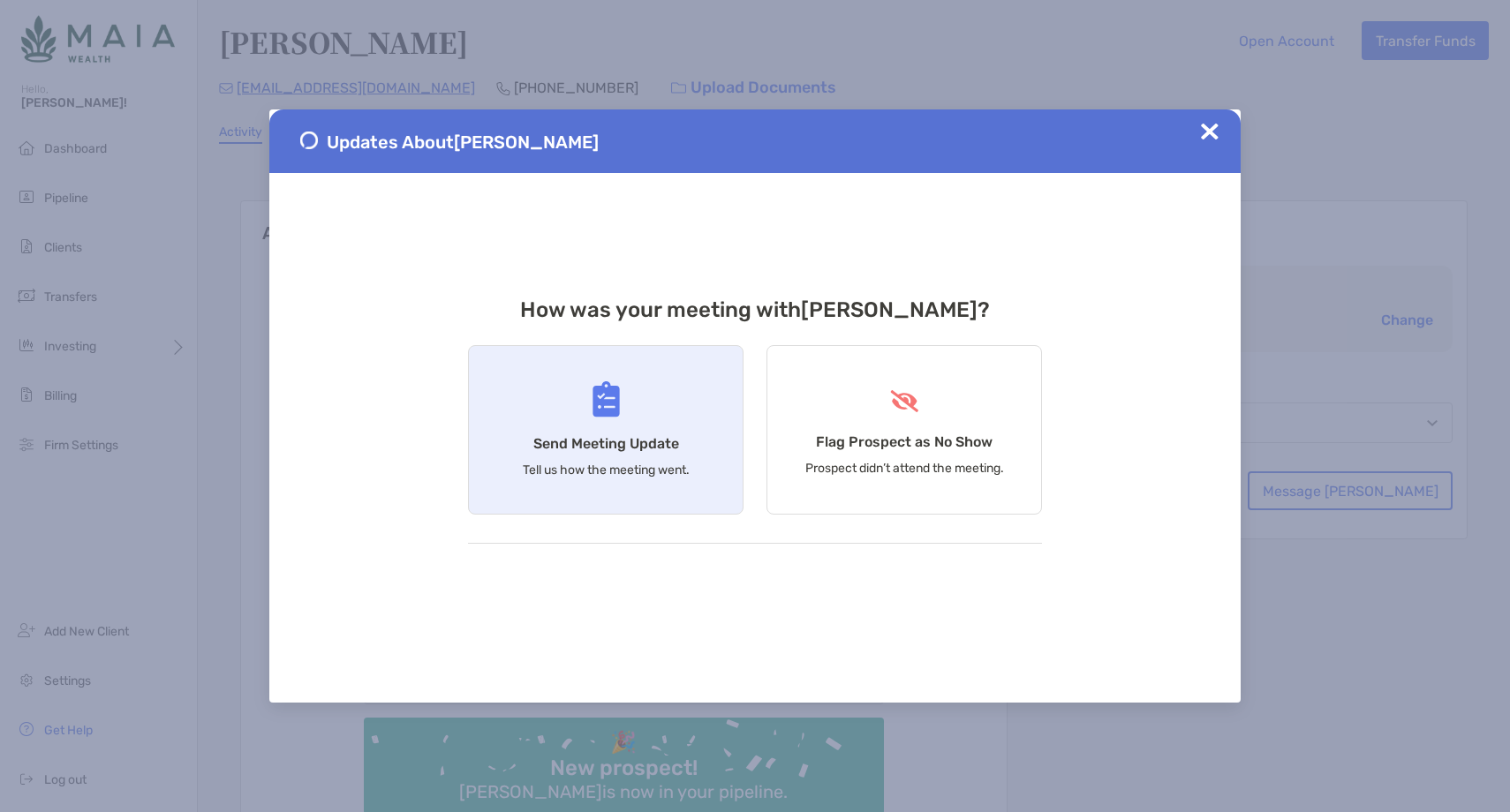
click at [547, 457] on div "Send Meeting Update Tell us how the meeting went." at bounding box center [606, 429] width 276 height 169
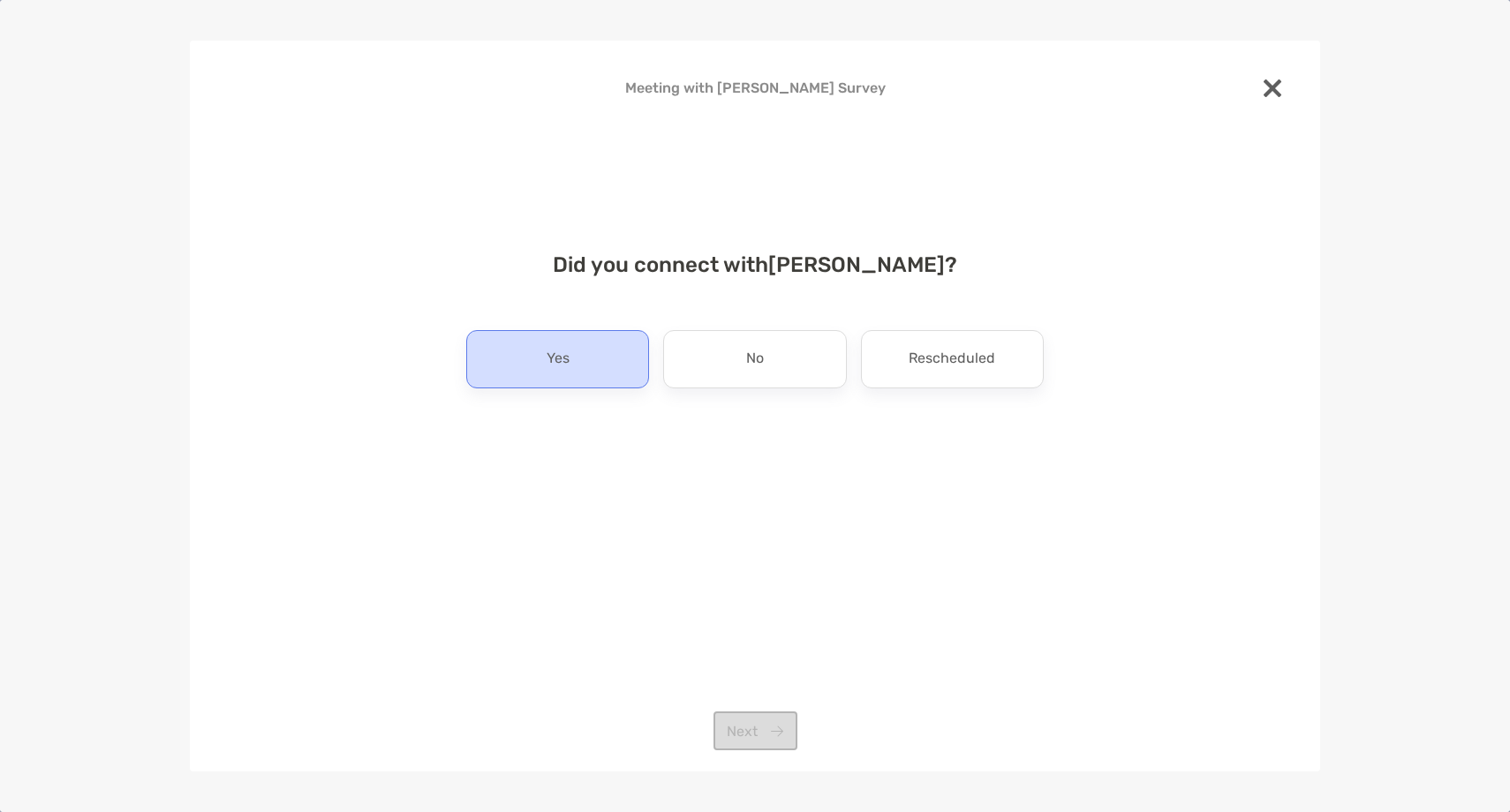
click at [574, 382] on div "Yes" at bounding box center [558, 359] width 183 height 58
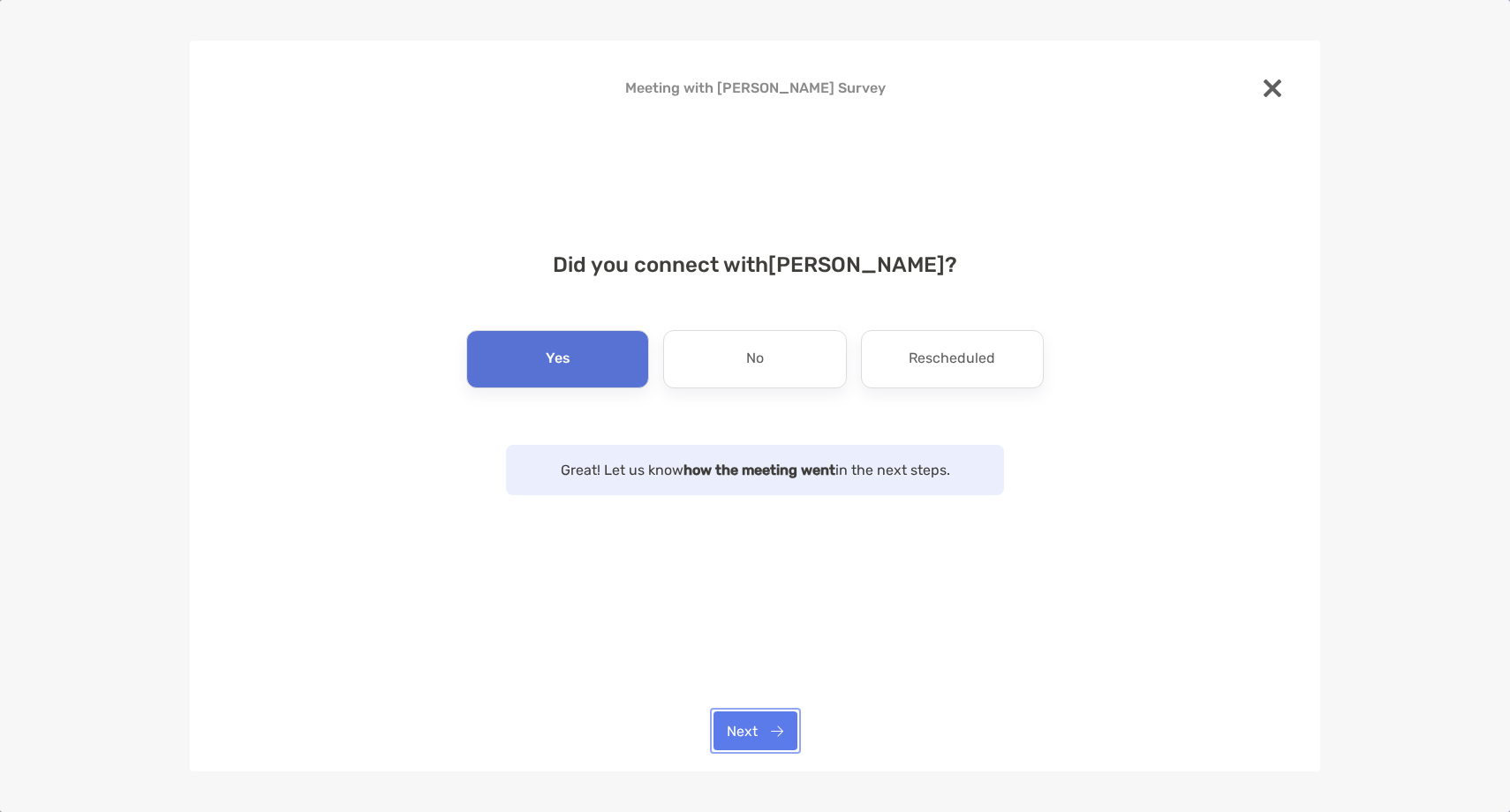
click at [773, 745] on button "Next" at bounding box center [755, 731] width 84 height 39
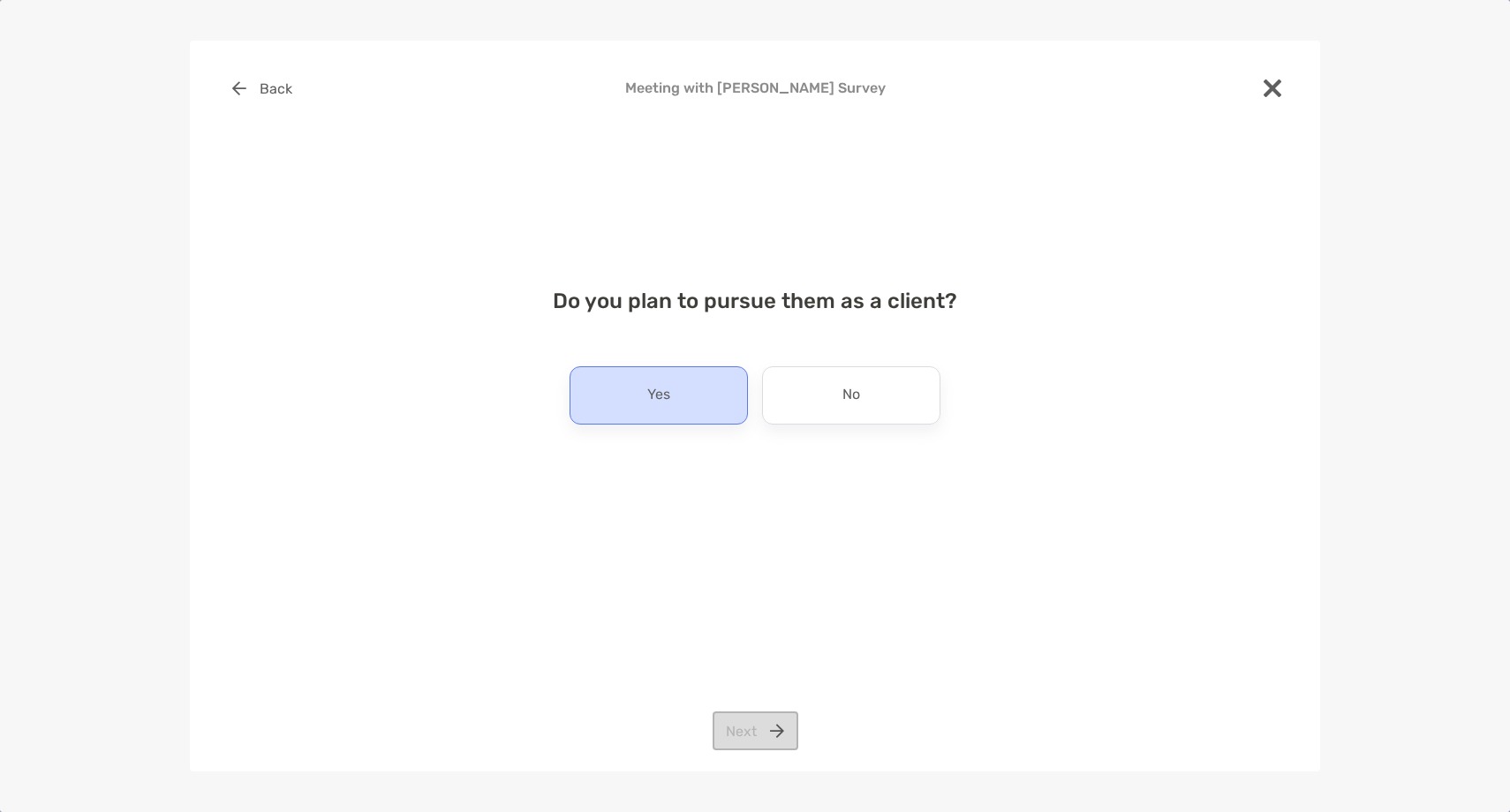
click at [659, 408] on p "Yes" at bounding box center [659, 395] width 23 height 29
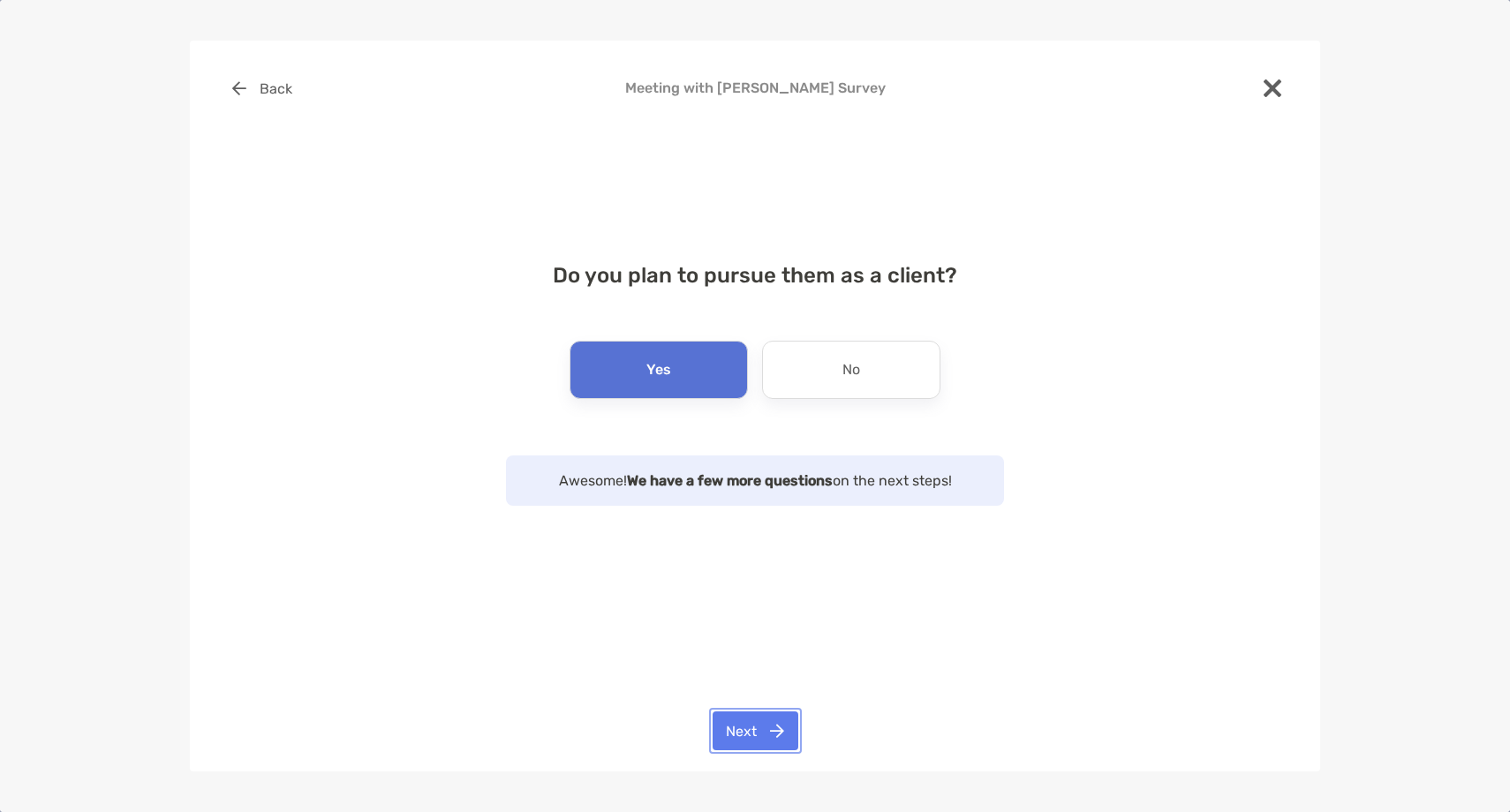
click at [749, 743] on button "Next" at bounding box center [755, 731] width 86 height 39
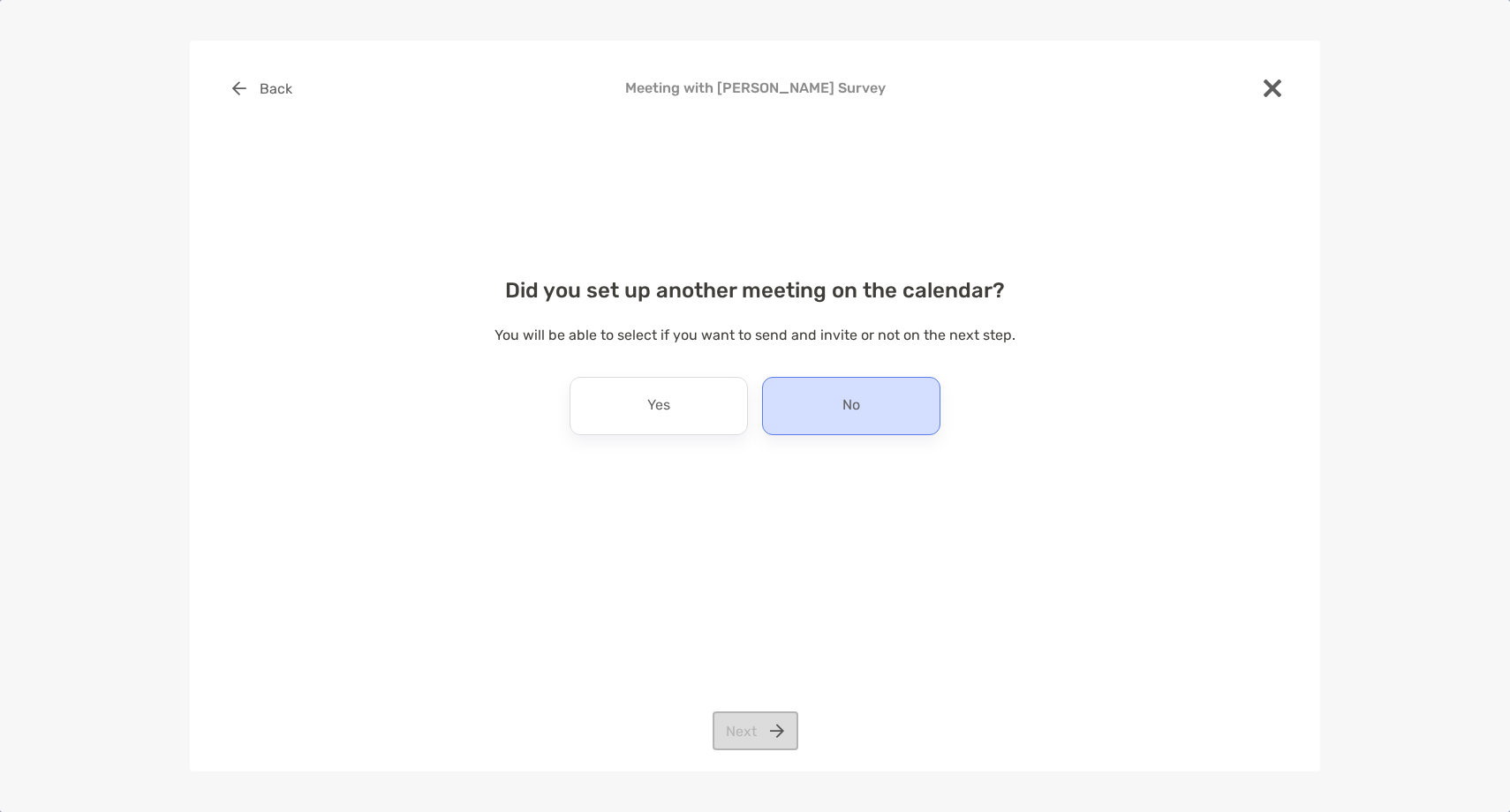
click at [830, 402] on div "No" at bounding box center [851, 405] width 179 height 58
click at [771, 708] on div "Back Meeting with [PERSON_NAME] Survey Did you set up another meeting on the ca…" at bounding box center [755, 406] width 1131 height 731
click at [761, 724] on button "Next" at bounding box center [755, 731] width 86 height 39
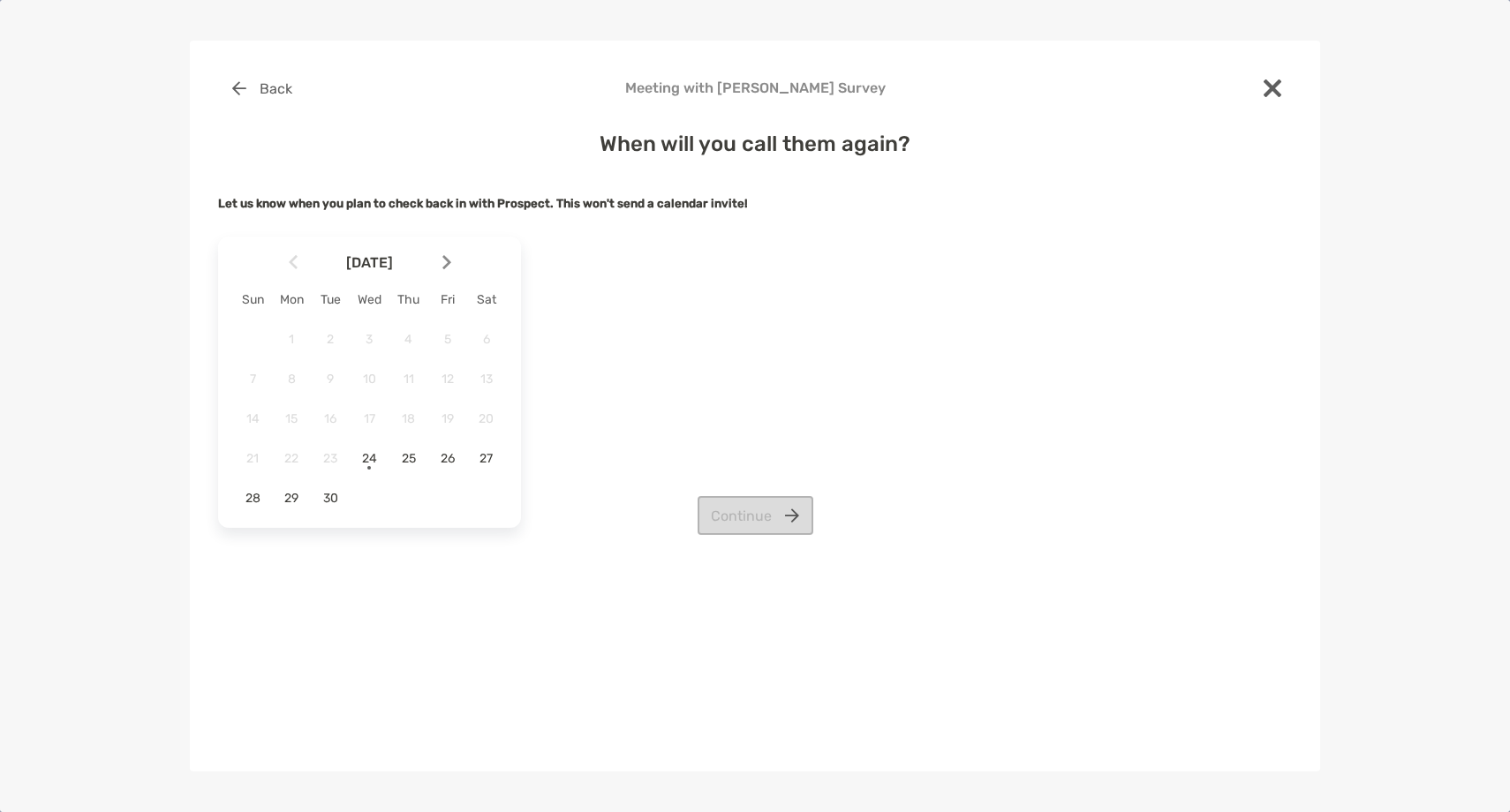
click at [291, 509] on div "Continue" at bounding box center [755, 515] width 1073 height 39
click at [294, 496] on span "29" at bounding box center [291, 498] width 30 height 15
click at [724, 508] on button "Continue" at bounding box center [755, 515] width 116 height 39
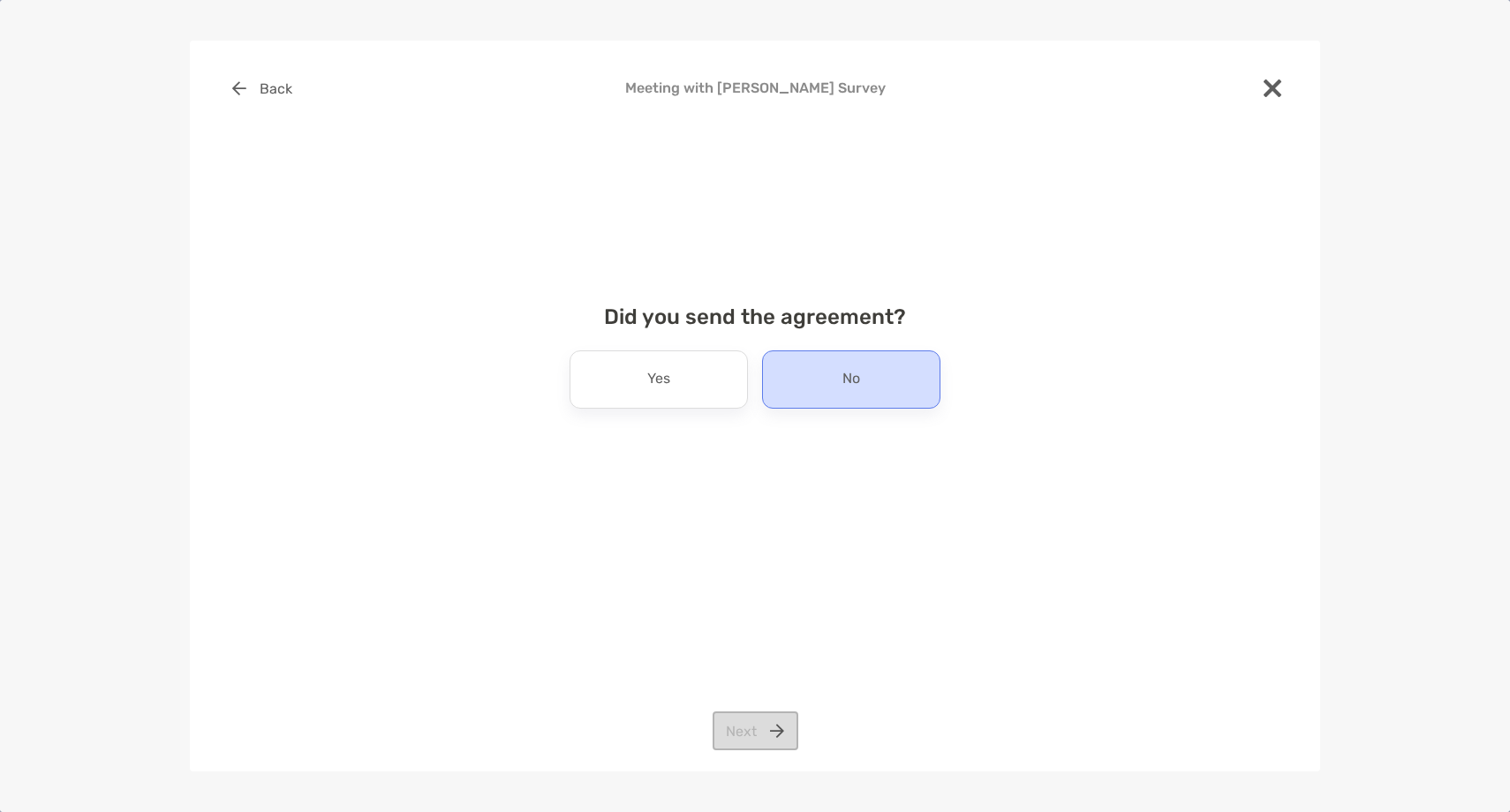
click at [829, 376] on div "No" at bounding box center [851, 379] width 179 height 58
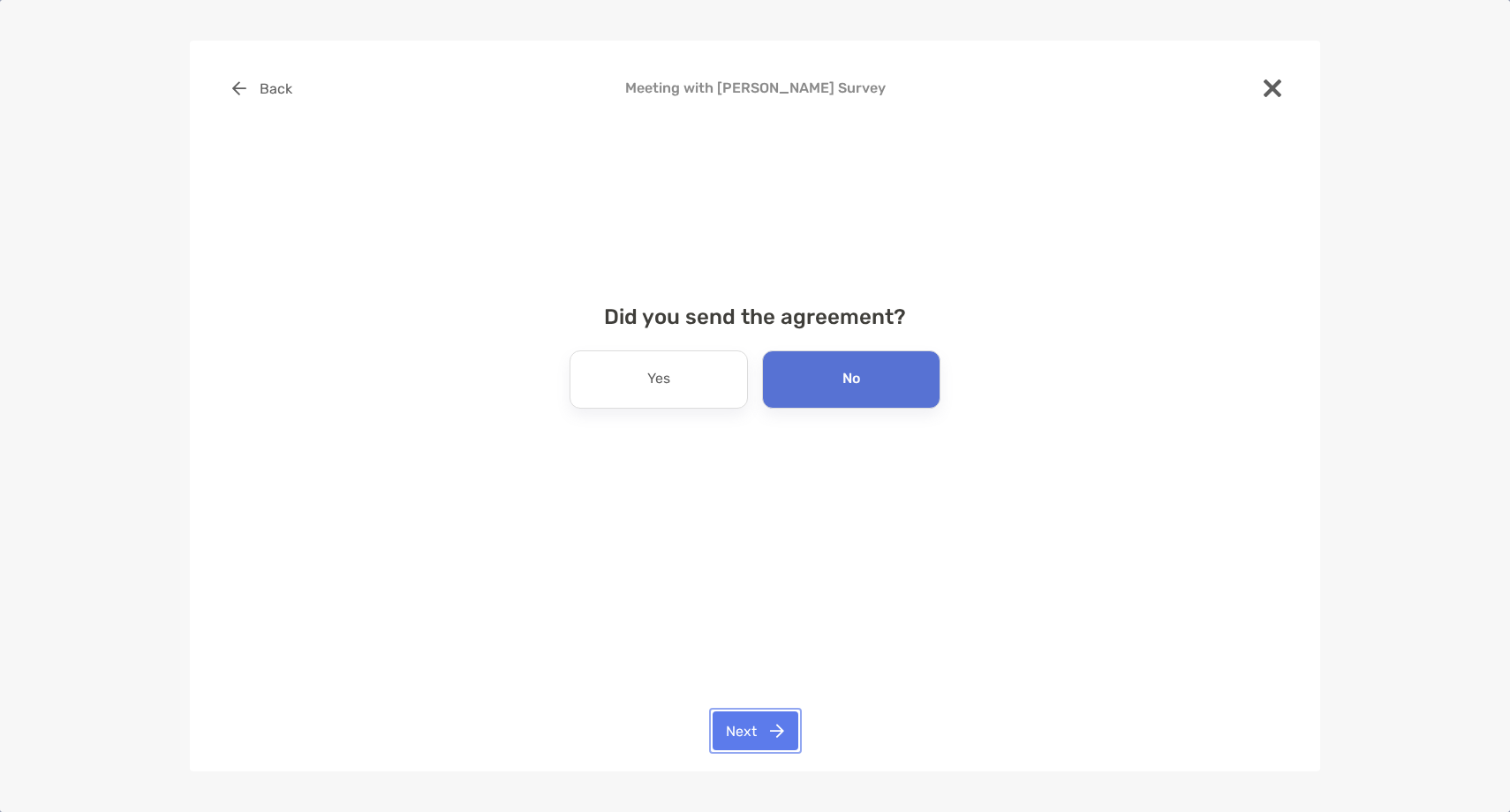
click at [736, 711] on button "Next" at bounding box center [755, 731] width 86 height 39
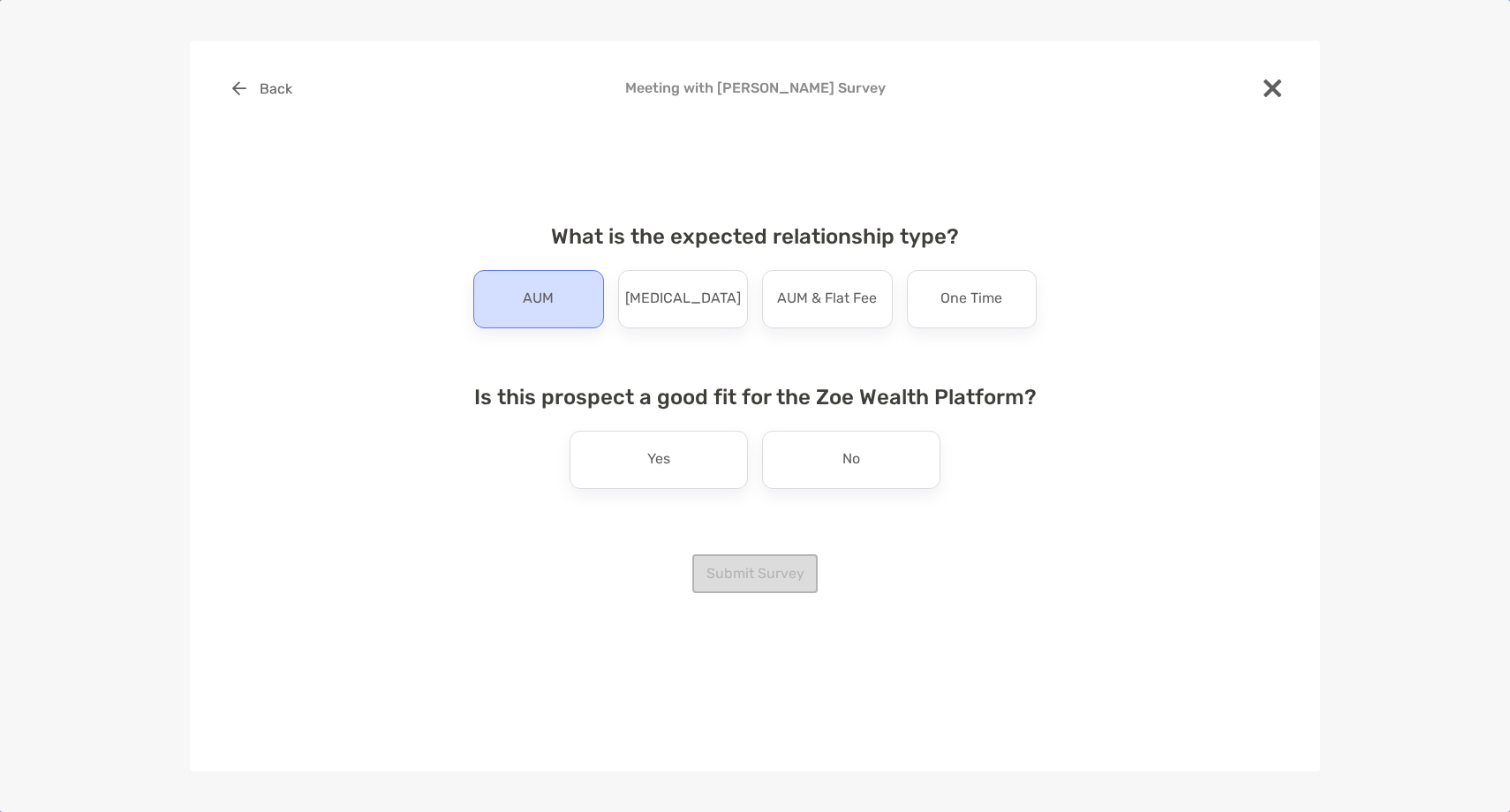
click at [534, 300] on p "AUM" at bounding box center [538, 299] width 31 height 29
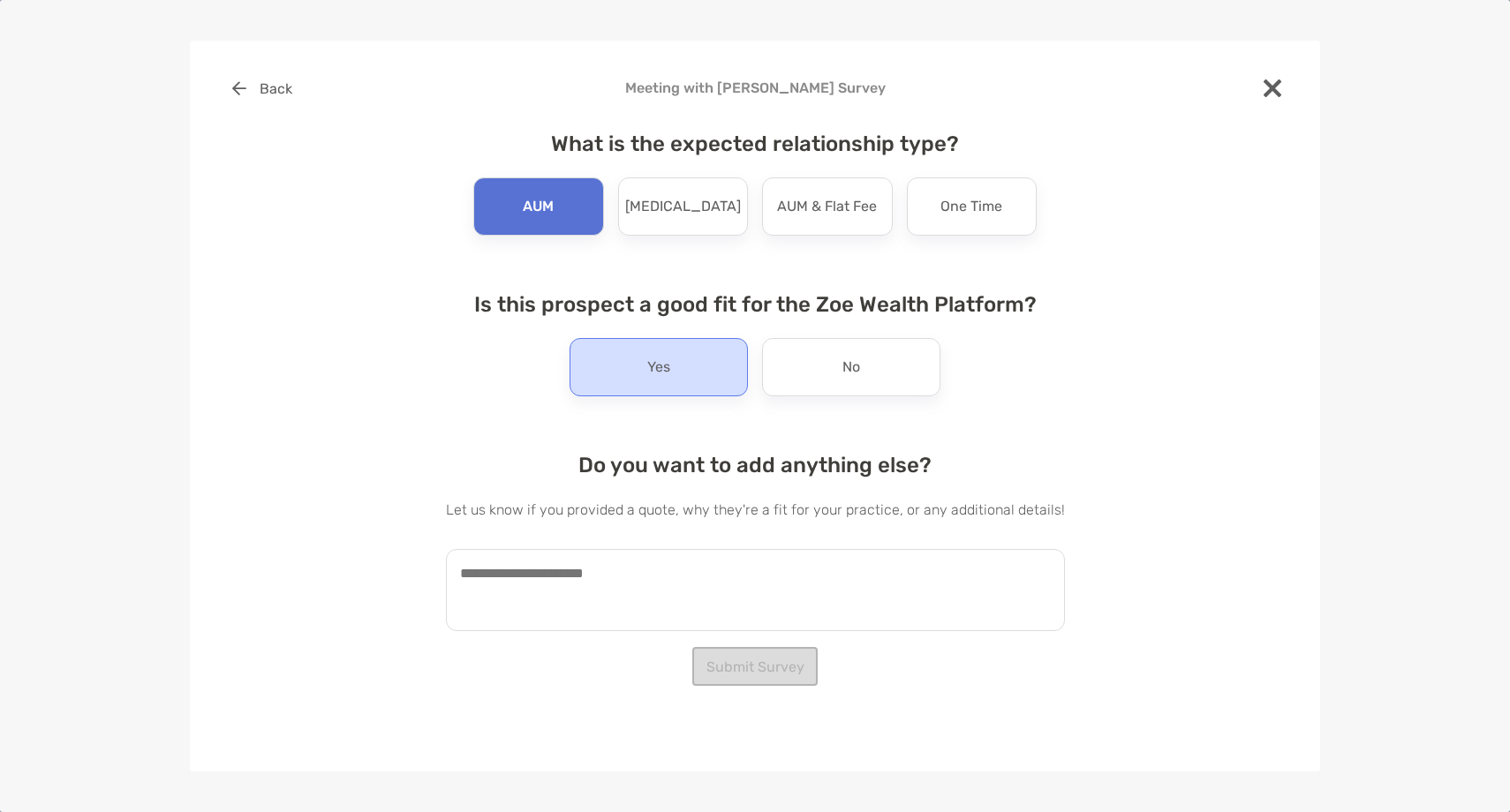
click at [671, 358] on div "Yes" at bounding box center [659, 366] width 179 height 58
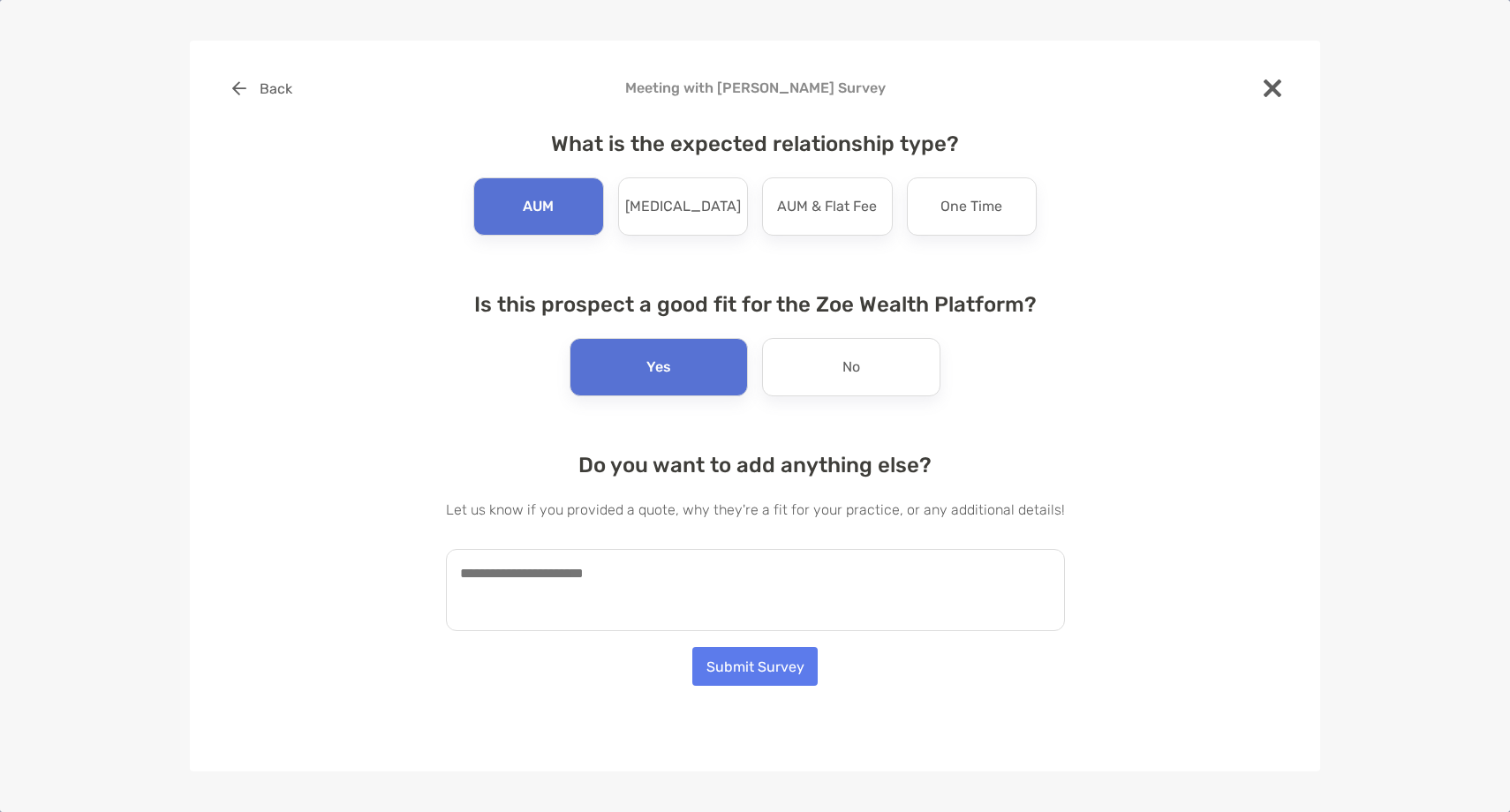
click at [613, 568] on textarea at bounding box center [755, 590] width 619 height 82
paste textarea "**********"
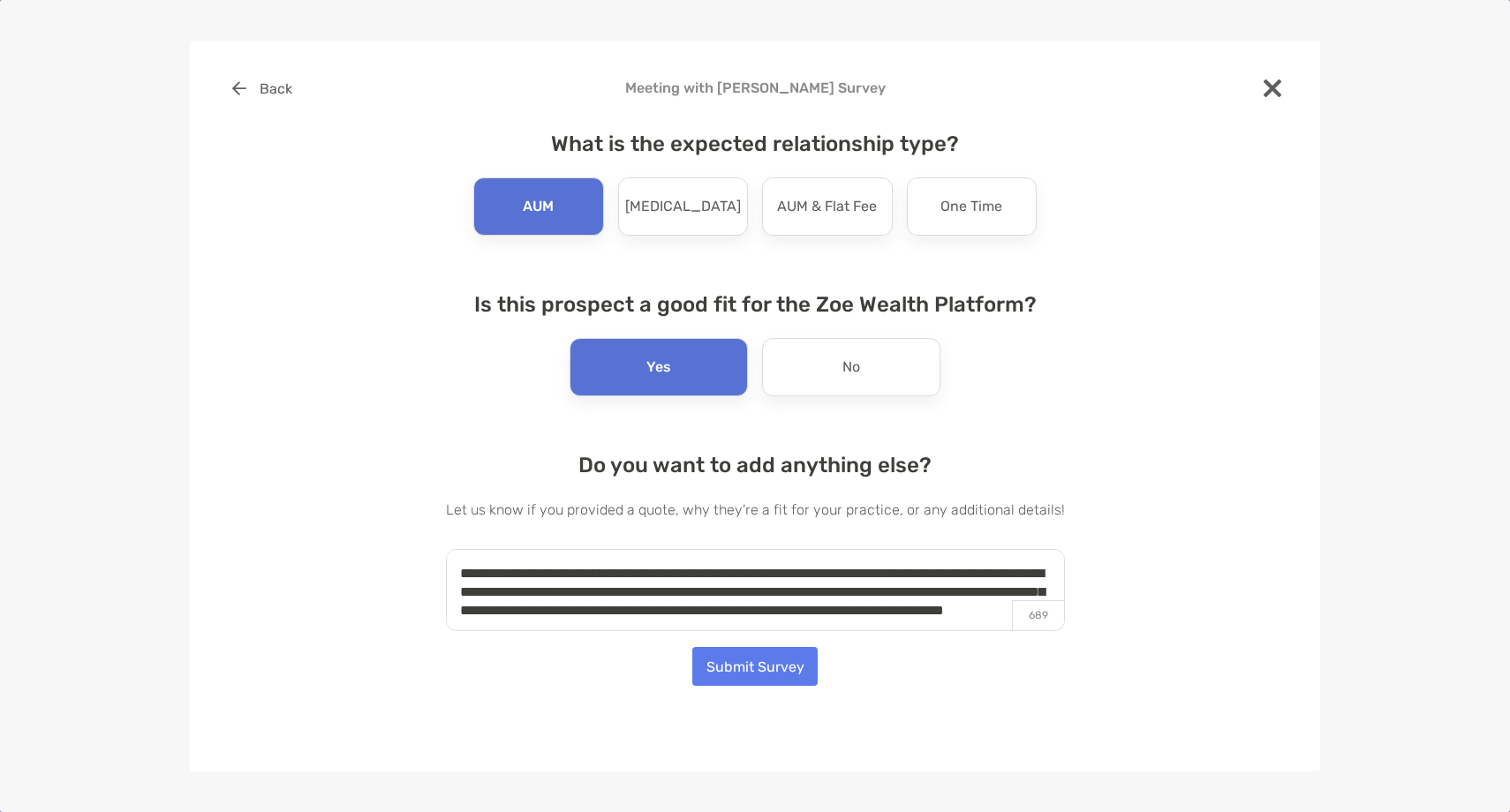
scroll to position [7, 0]
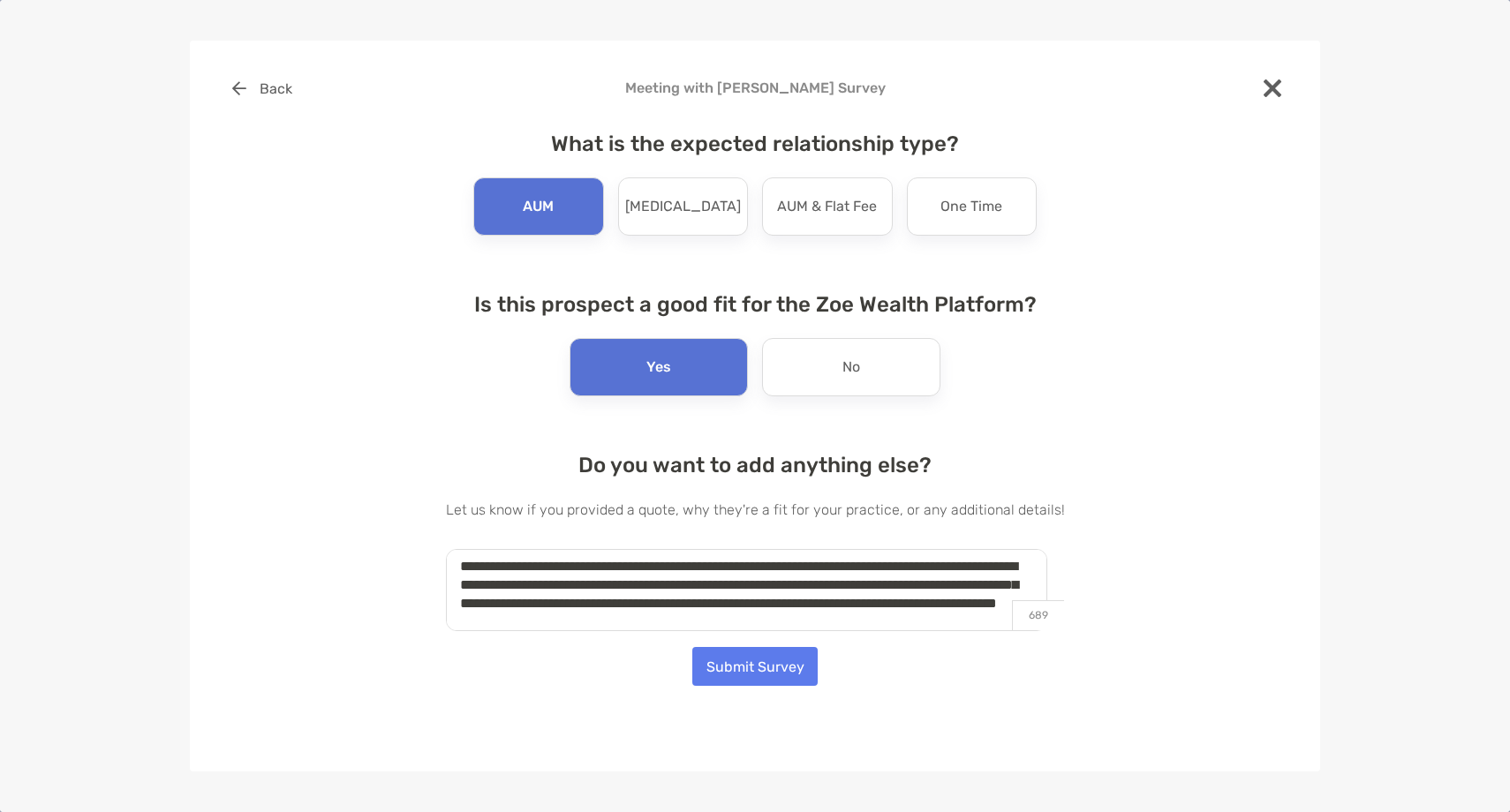
type textarea "**********"
click at [797, 671] on button "Submit Survey" at bounding box center [755, 667] width 126 height 39
